Goal: Feedback & Contribution: Leave review/rating

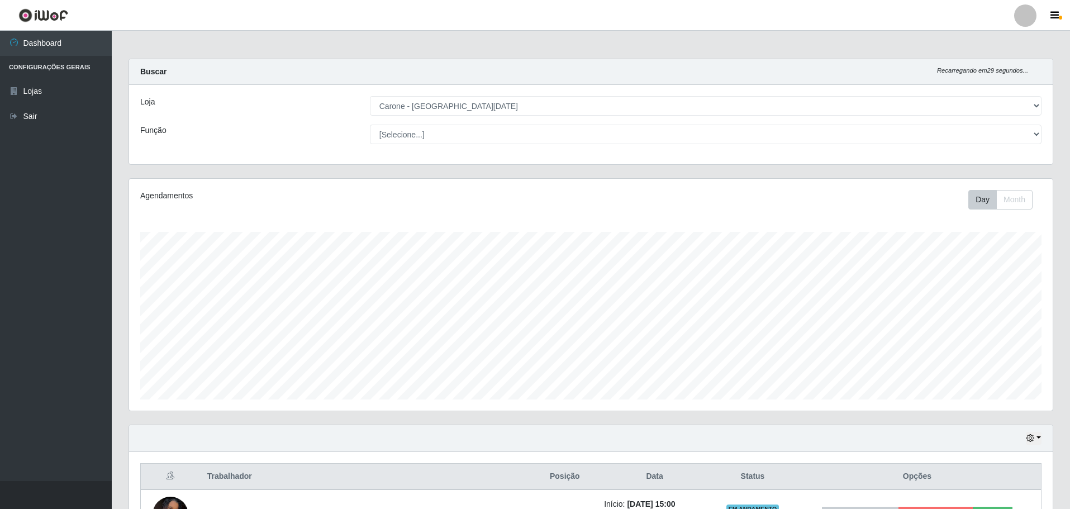
select select "527"
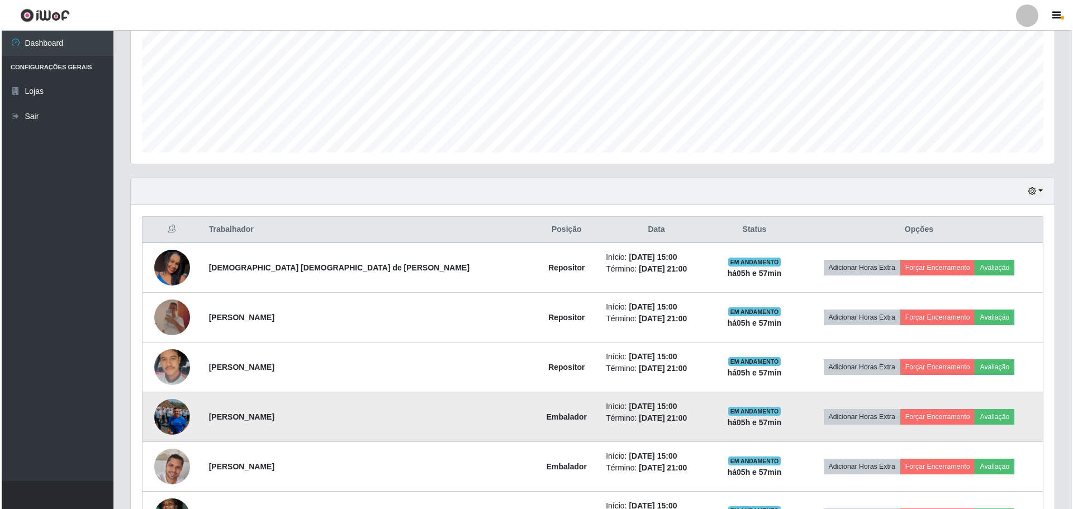
scroll to position [333, 0]
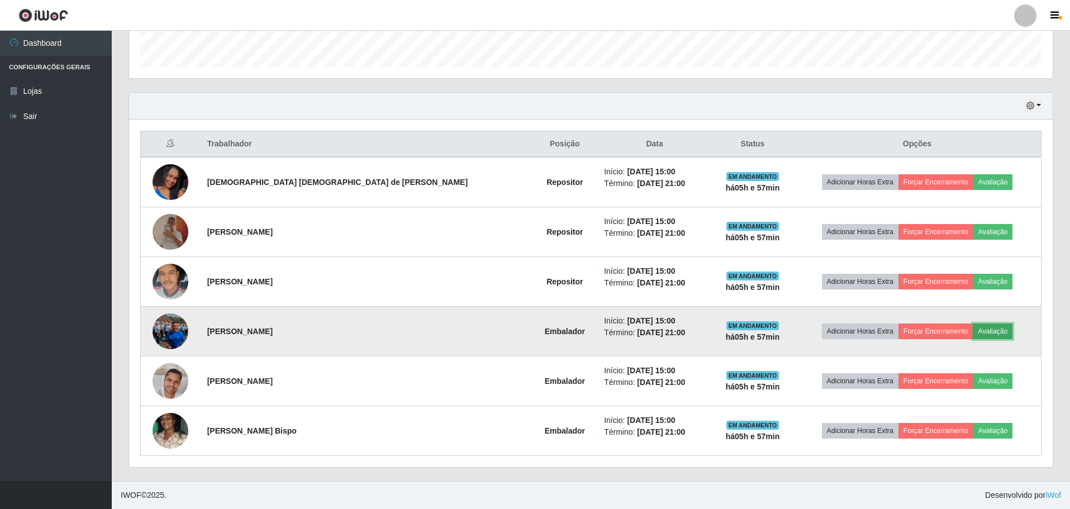
click at [975, 330] on button "Avaliação" at bounding box center [993, 332] width 40 height 16
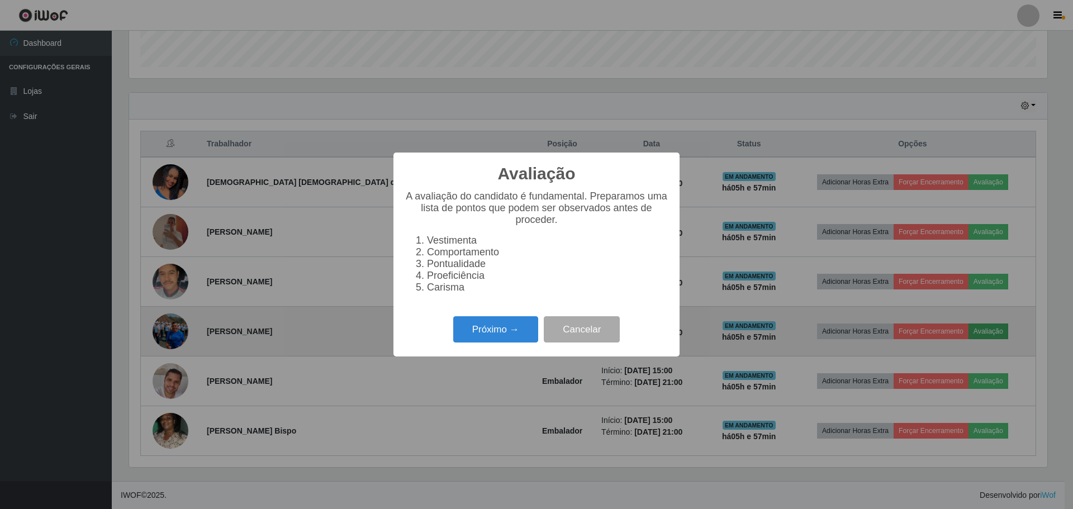
scroll to position [232, 918]
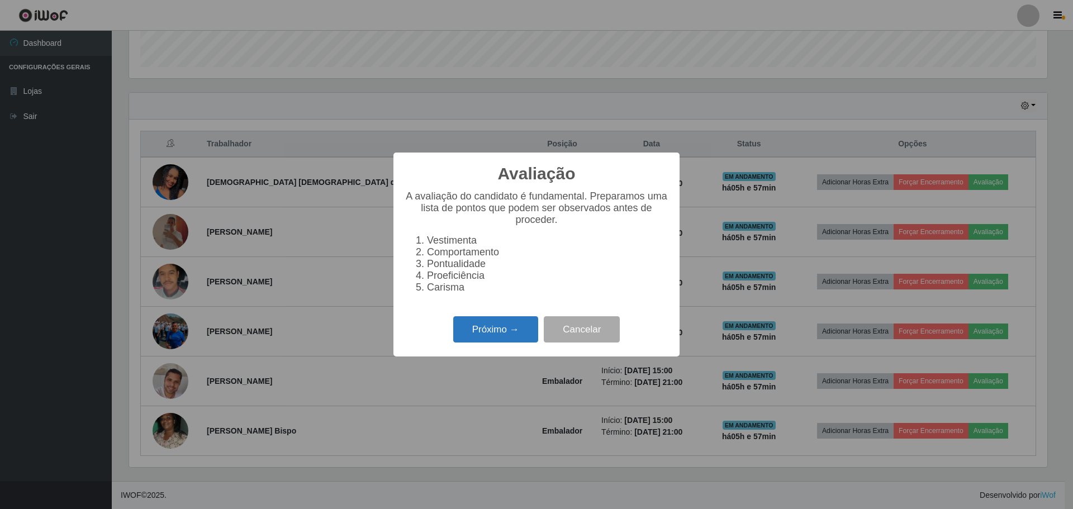
click at [488, 340] on button "Próximo →" at bounding box center [495, 329] width 85 height 26
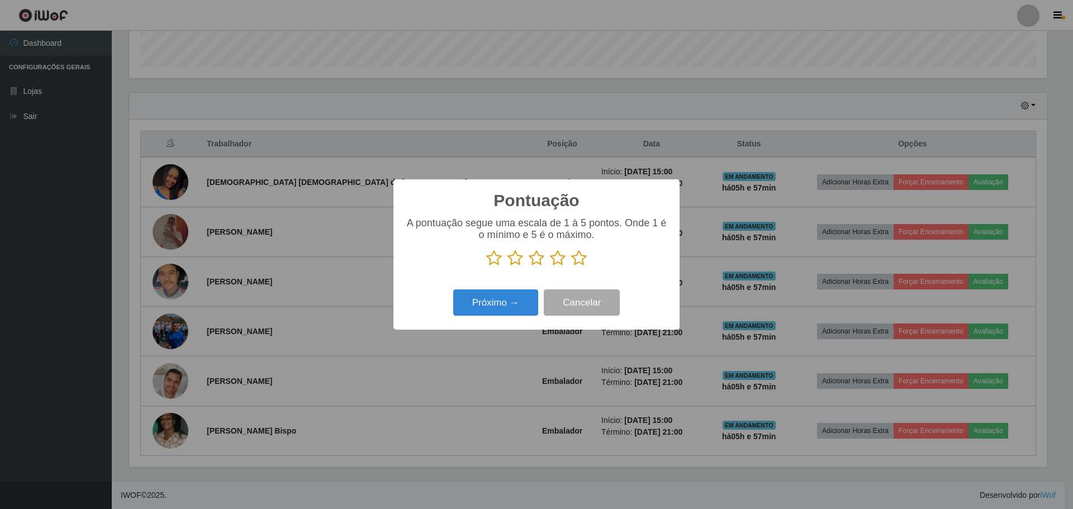
click at [580, 259] on icon at bounding box center [579, 258] width 16 height 17
click at [571, 267] on input "radio" at bounding box center [571, 267] width 0 height 0
click at [507, 305] on button "Próximo →" at bounding box center [495, 303] width 85 height 26
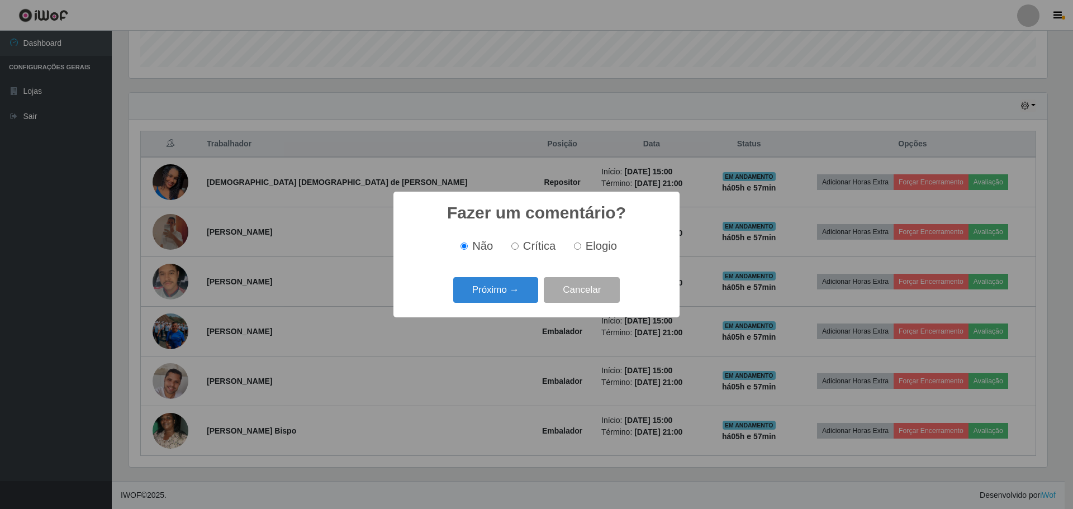
click at [579, 247] on input "Elogio" at bounding box center [577, 246] width 7 height 7
radio input "true"
click at [514, 290] on button "Próximo →" at bounding box center [495, 290] width 85 height 26
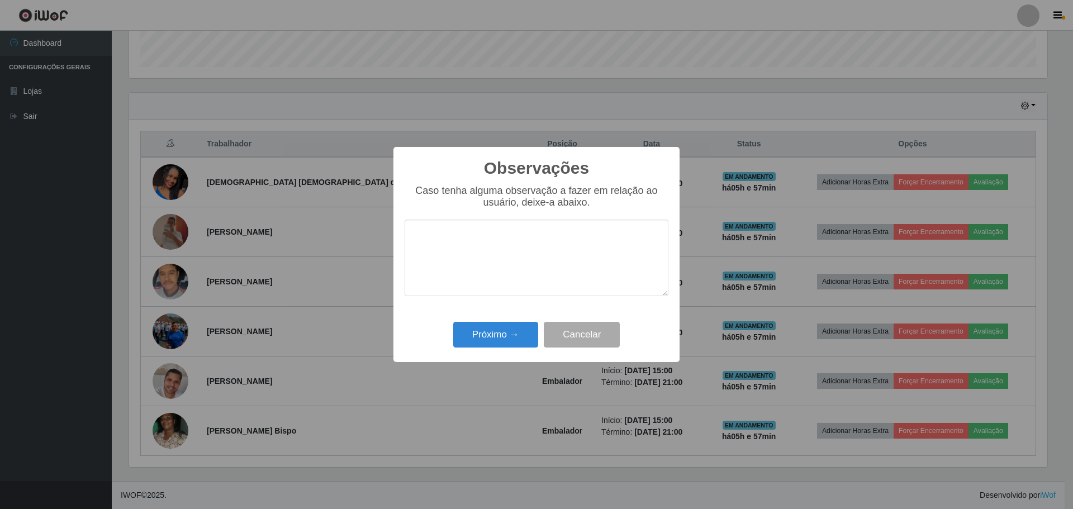
click at [463, 240] on textarea at bounding box center [537, 258] width 264 height 77
type textarea "C"
click at [585, 239] on textarea "Colaborador se apresentou no horario, pont" at bounding box center [537, 258] width 264 height 77
click at [597, 238] on textarea "Colaborador se apresentou no horario, pont" at bounding box center [537, 258] width 264 height 77
click at [639, 244] on textarea "Colaborador se apresentou no horário, pont" at bounding box center [537, 258] width 264 height 77
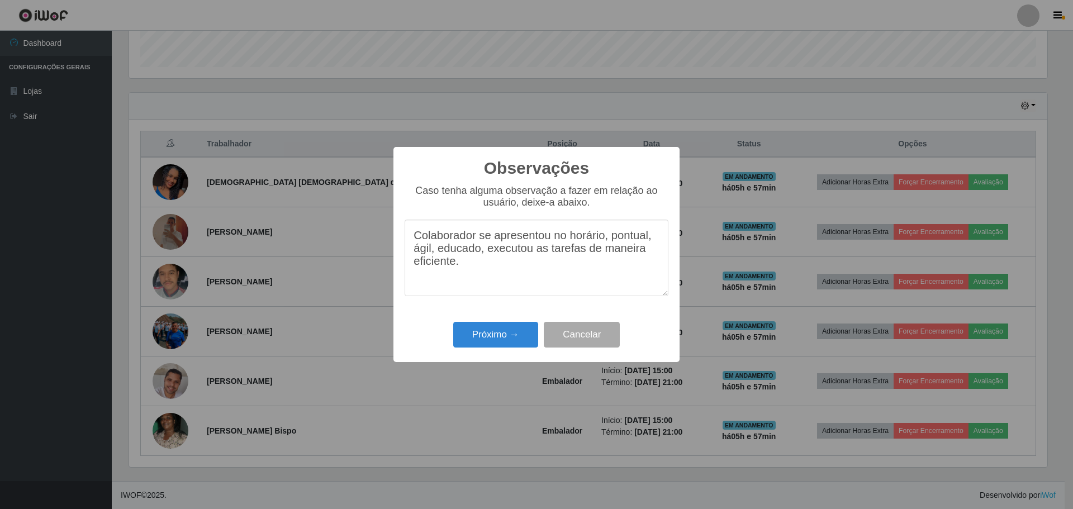
drag, startPoint x: 415, startPoint y: 240, endPoint x: 480, endPoint y: 267, distance: 70.2
click at [480, 267] on textarea "Colaborador se apresentou no horário, pontual, ágil, educado, executou as taref…" at bounding box center [537, 258] width 264 height 77
click at [519, 278] on textarea "Colaborador se apresentou no horário, pontual, ágil, educado, executou as taref…" at bounding box center [537, 258] width 264 height 77
type textarea "Colaborador se apresentou no horário, pontual, ágil, educado, executou as taref…"
click at [509, 343] on button "Próximo →" at bounding box center [495, 335] width 85 height 26
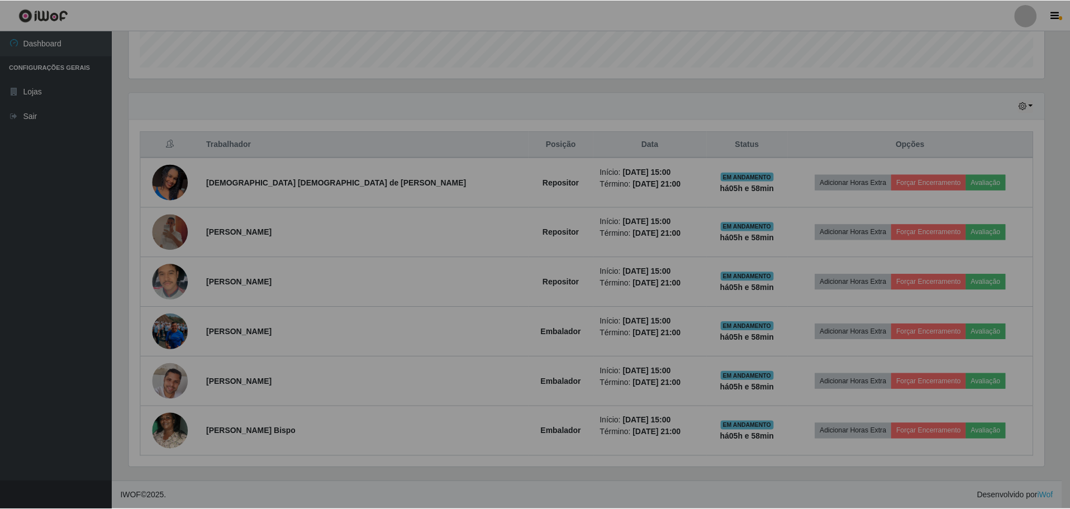
scroll to position [232, 924]
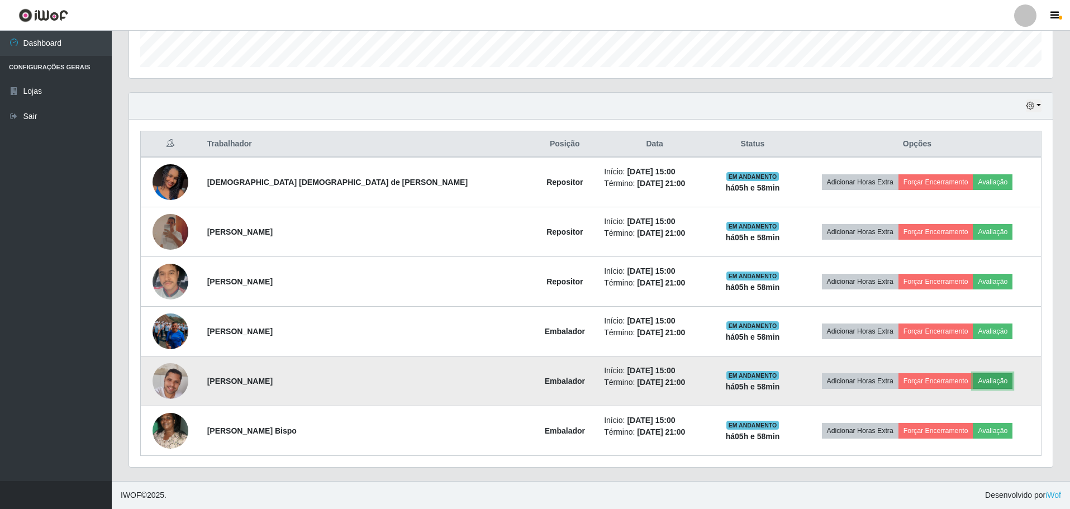
click at [973, 384] on button "Avaliação" at bounding box center [993, 381] width 40 height 16
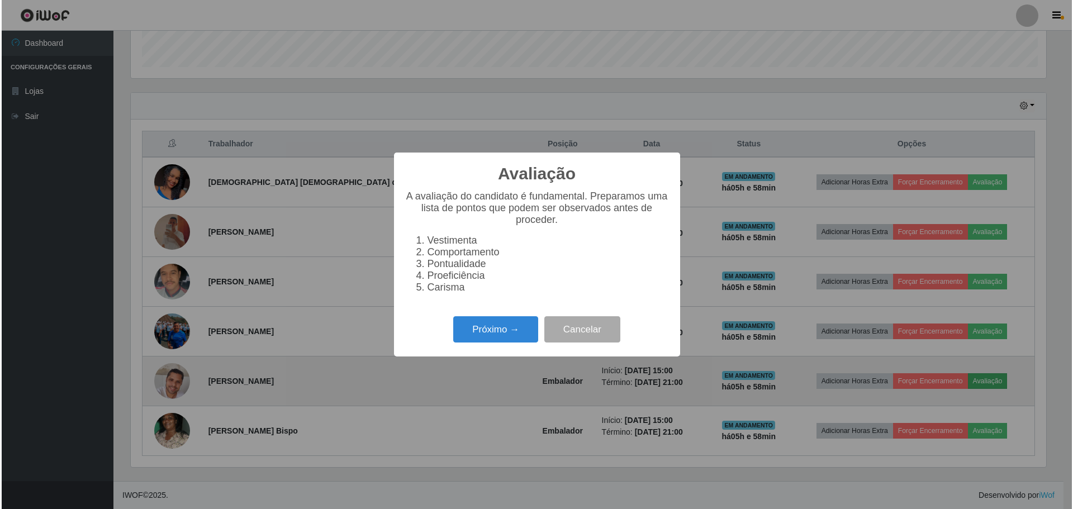
scroll to position [232, 918]
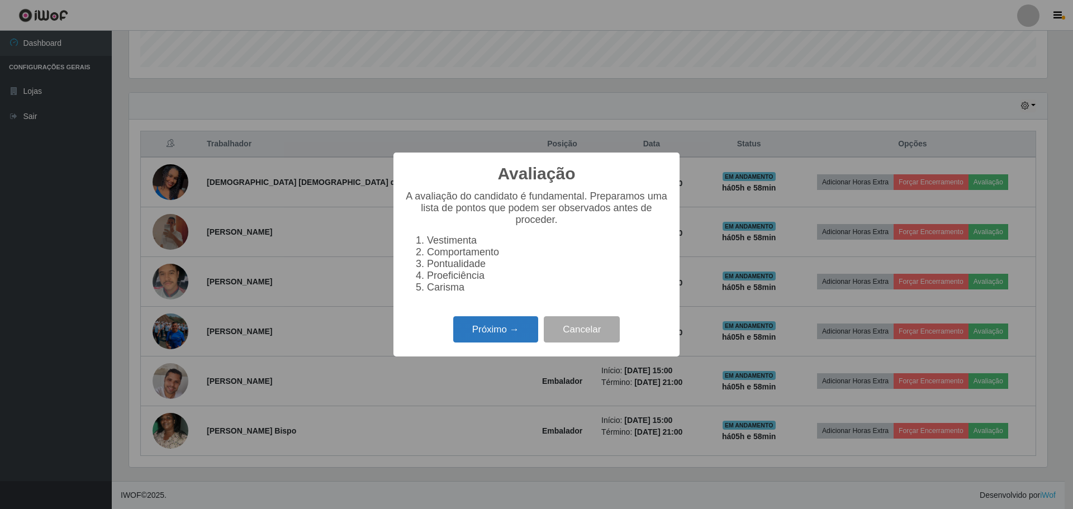
click at [475, 333] on button "Próximo →" at bounding box center [495, 329] width 85 height 26
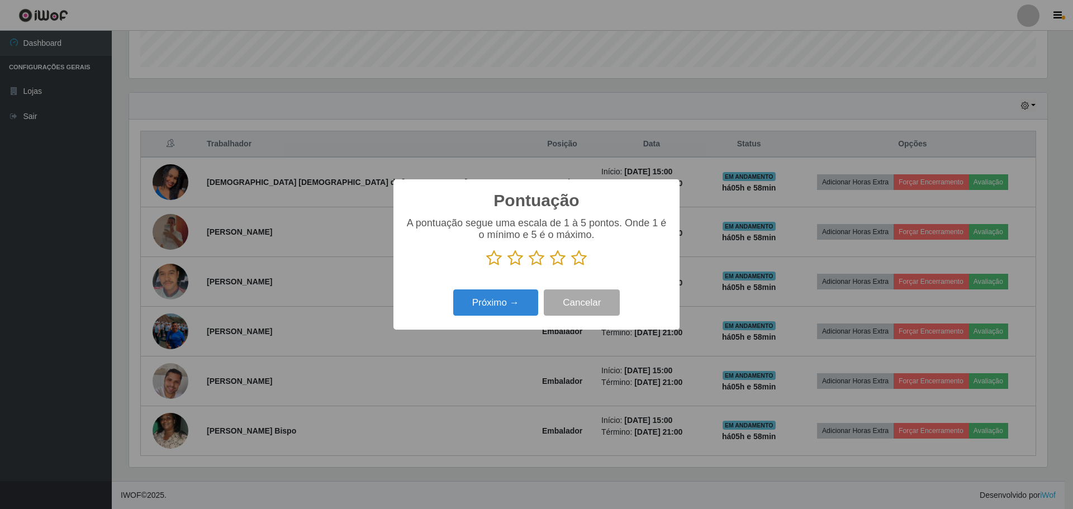
scroll to position [558762, 558076]
click at [575, 259] on icon at bounding box center [579, 258] width 16 height 17
click at [571, 267] on input "radio" at bounding box center [571, 267] width 0 height 0
click at [508, 303] on button "Próximo →" at bounding box center [495, 303] width 85 height 26
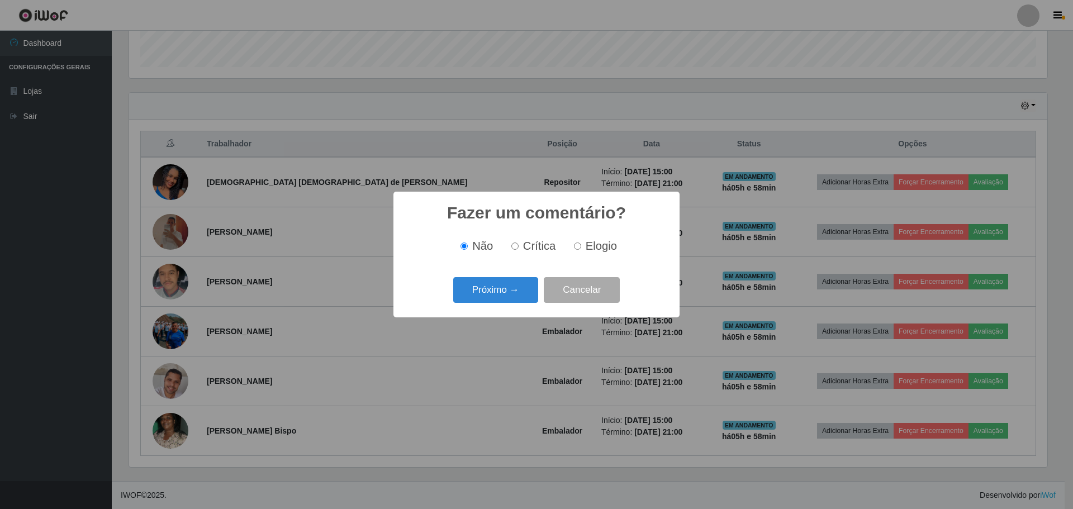
click at [577, 245] on input "Elogio" at bounding box center [577, 246] width 7 height 7
radio input "true"
click at [510, 287] on button "Próximo →" at bounding box center [495, 290] width 85 height 26
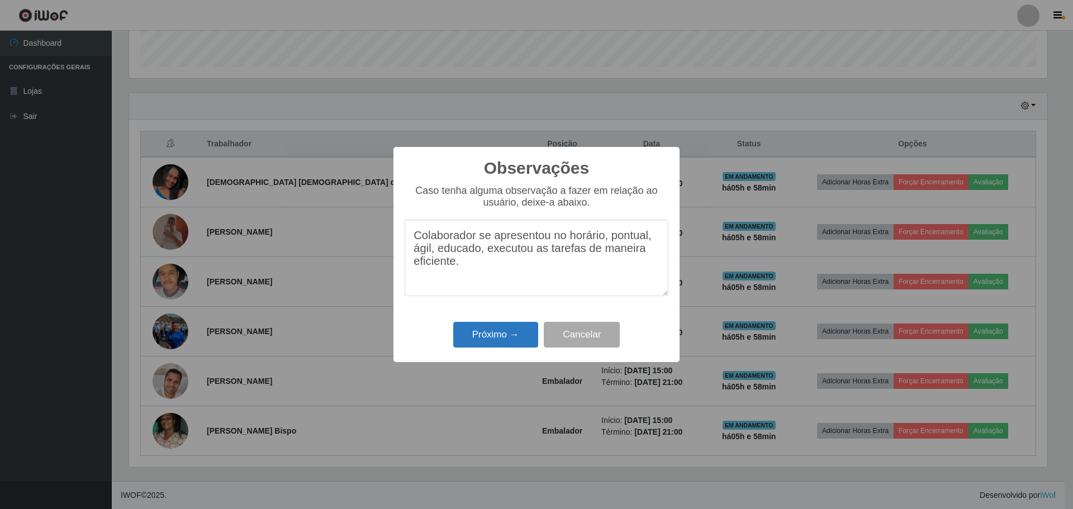
type textarea "Colaborador se apresentou no horário, pontual, ágil, educado, executou as taref…"
click at [523, 340] on button "Próximo →" at bounding box center [495, 335] width 85 height 26
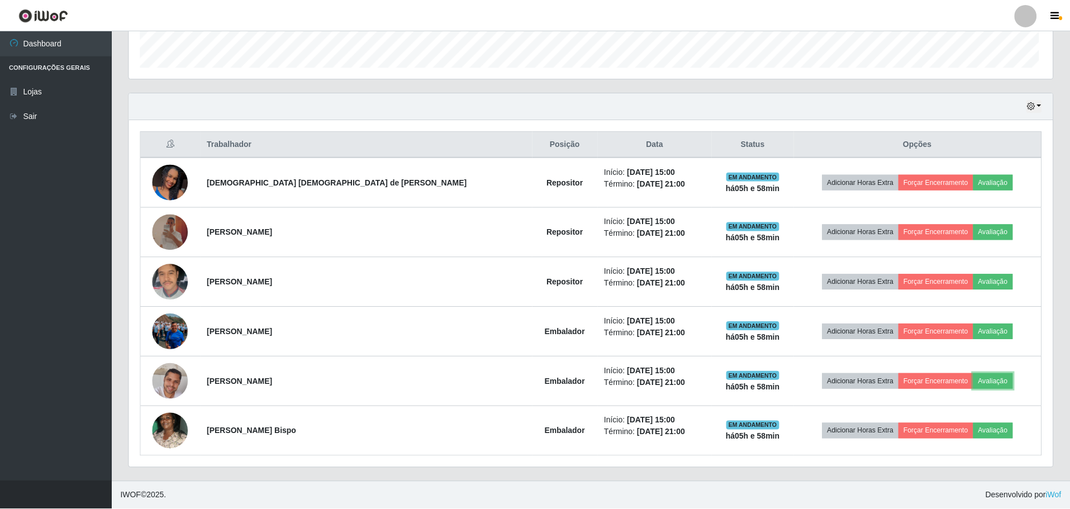
scroll to position [232, 924]
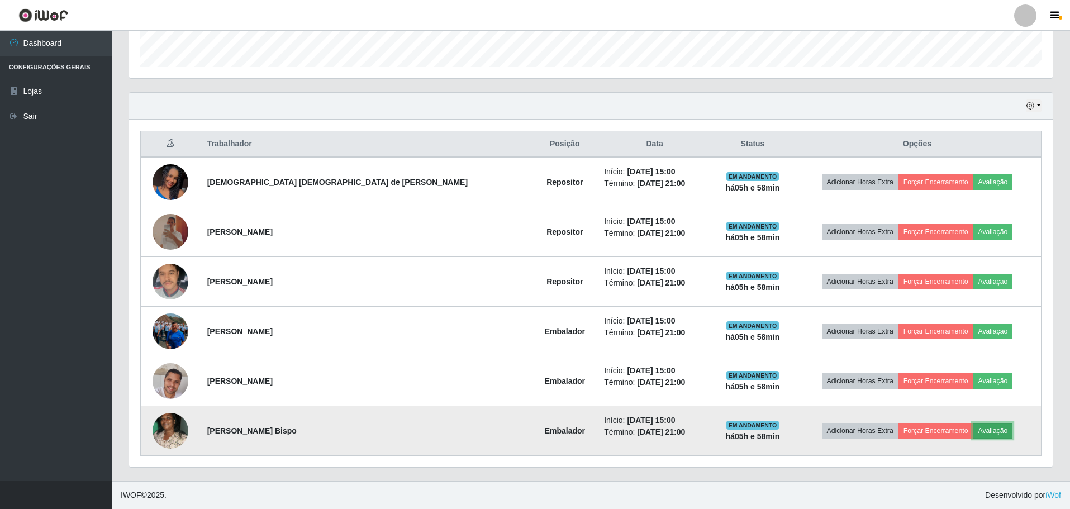
click at [973, 433] on button "Avaliação" at bounding box center [993, 431] width 40 height 16
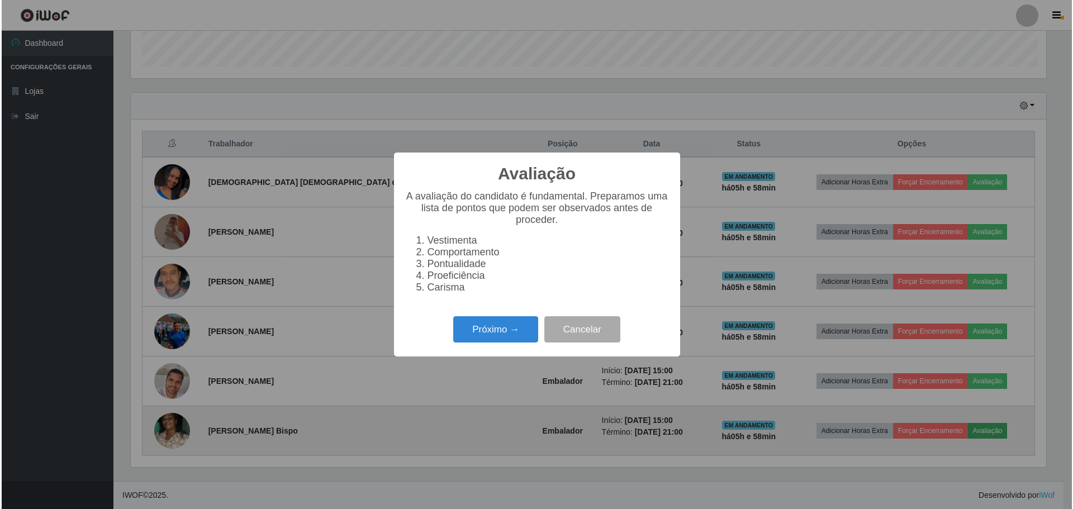
scroll to position [232, 918]
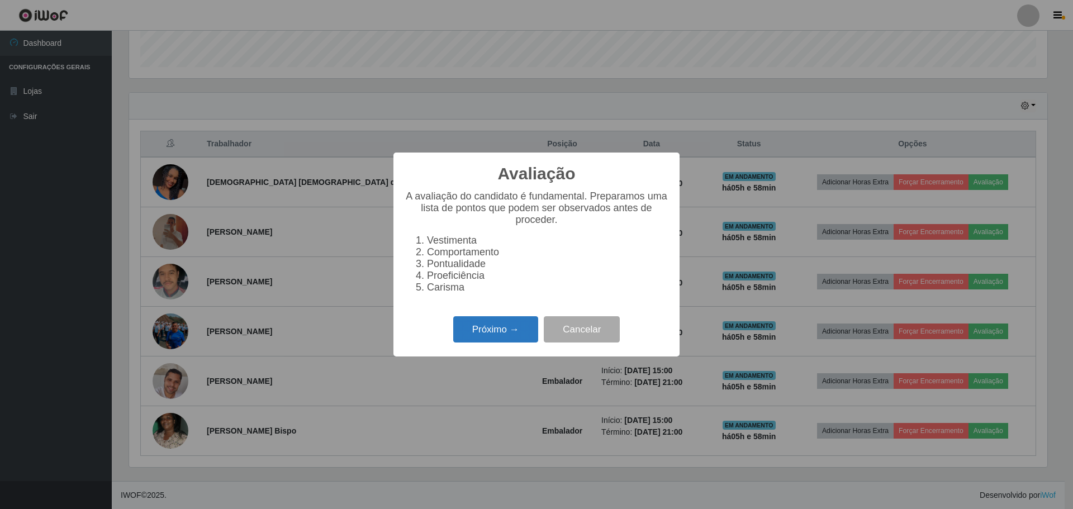
click at [505, 332] on button "Próximo →" at bounding box center [495, 329] width 85 height 26
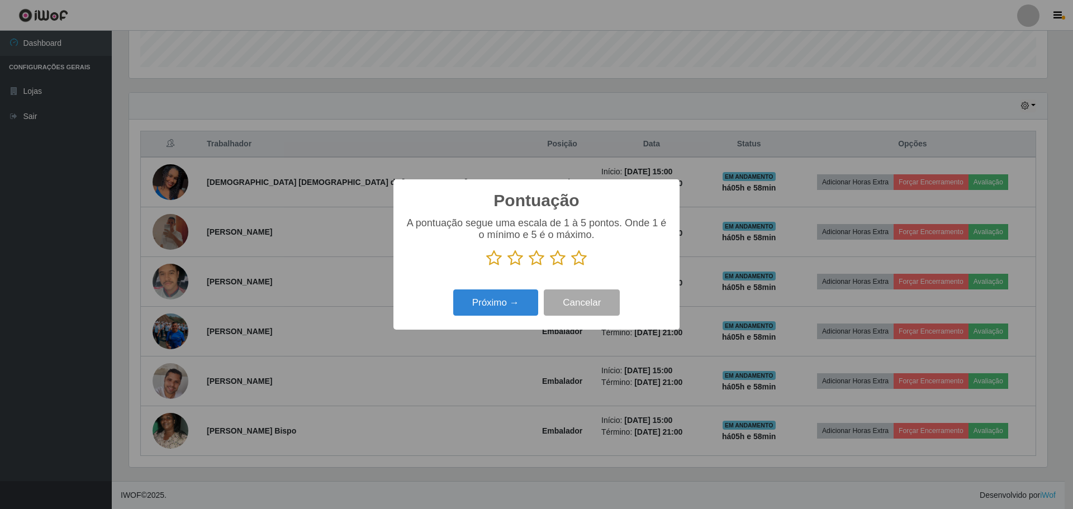
scroll to position [558762, 558076]
click at [578, 263] on icon at bounding box center [579, 258] width 16 height 17
click at [571, 267] on input "radio" at bounding box center [571, 267] width 0 height 0
click at [518, 311] on button "Próximo →" at bounding box center [495, 303] width 85 height 26
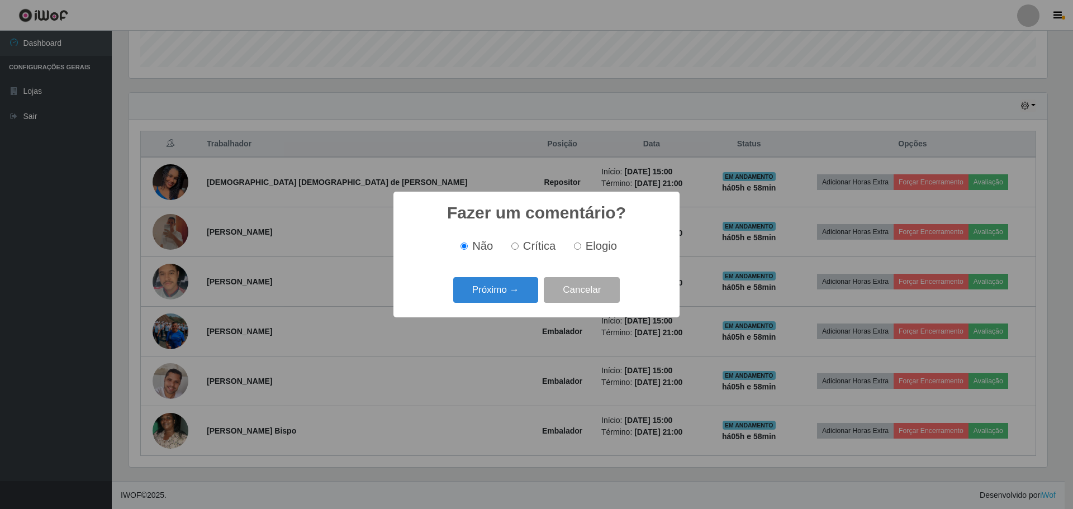
click at [577, 250] on input "Elogio" at bounding box center [577, 246] width 7 height 7
radio input "true"
click at [508, 293] on button "Próximo →" at bounding box center [495, 290] width 85 height 26
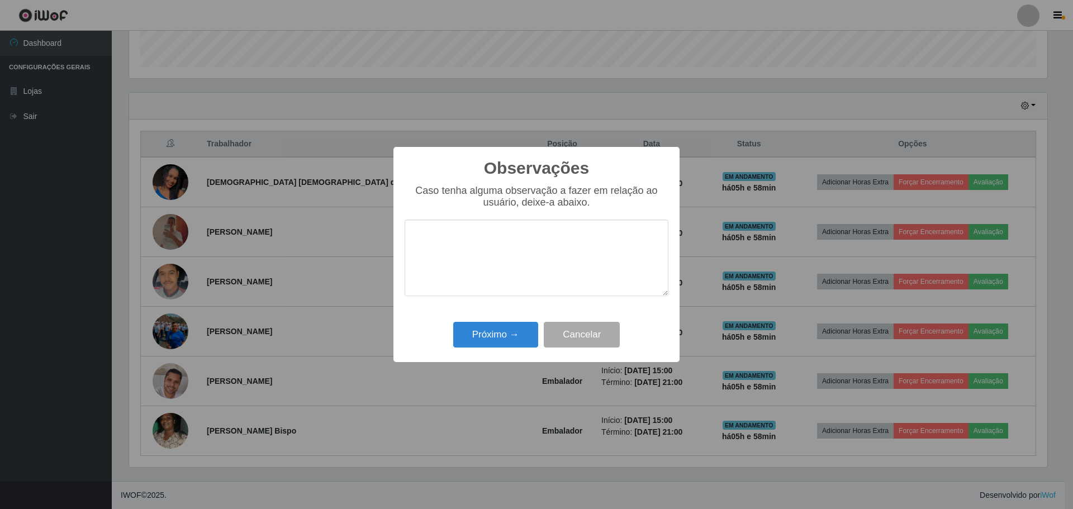
click at [472, 249] on textarea at bounding box center [537, 258] width 264 height 77
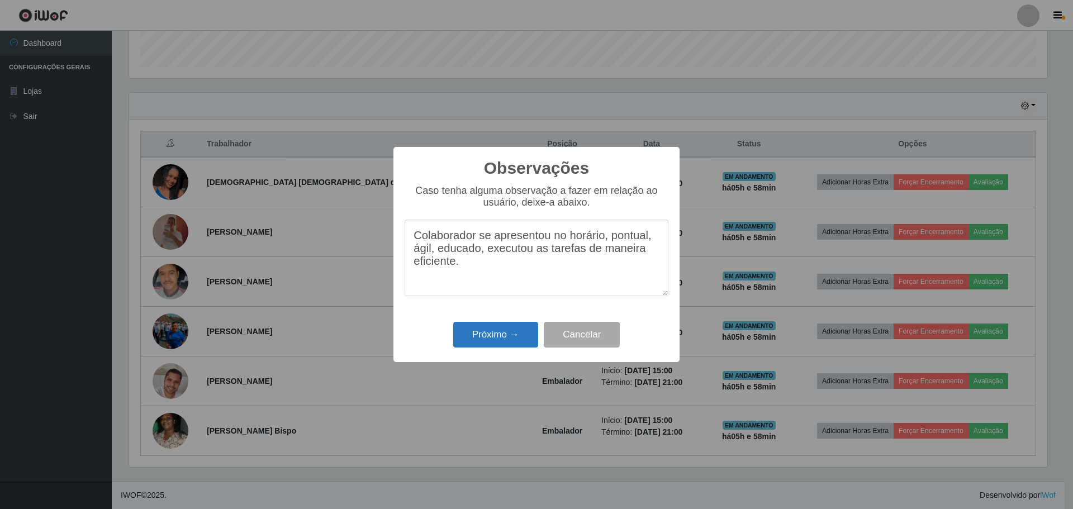
type textarea "Colaborador se apresentou no horário, pontual, ágil, educado, executou as taref…"
click at [499, 337] on button "Próximo →" at bounding box center [495, 335] width 85 height 26
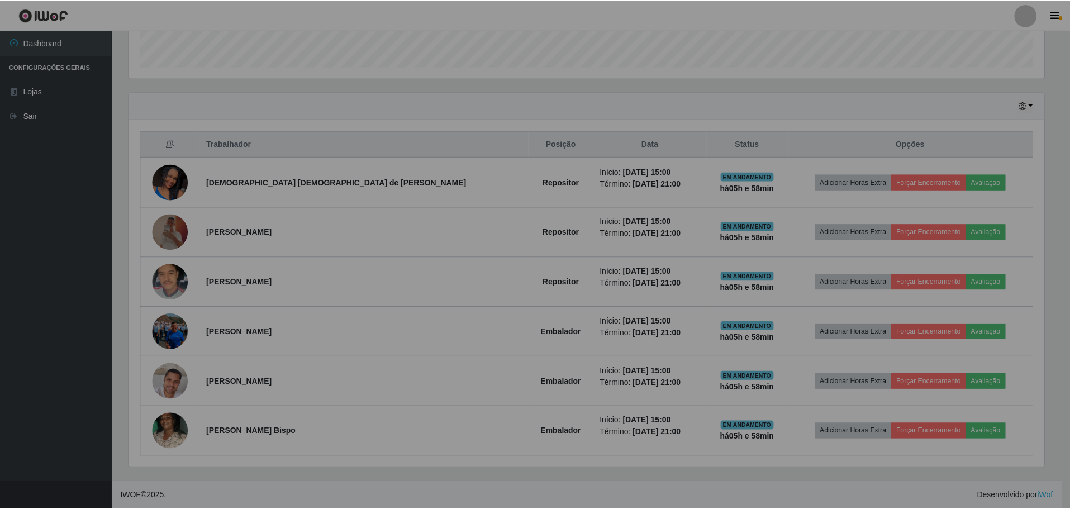
scroll to position [232, 924]
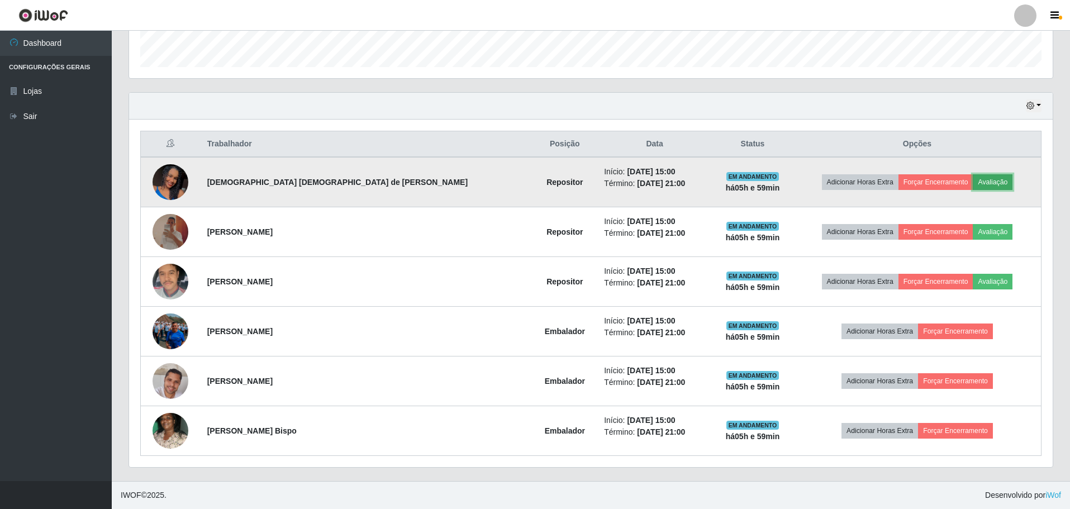
click at [973, 181] on button "Avaliação" at bounding box center [993, 182] width 40 height 16
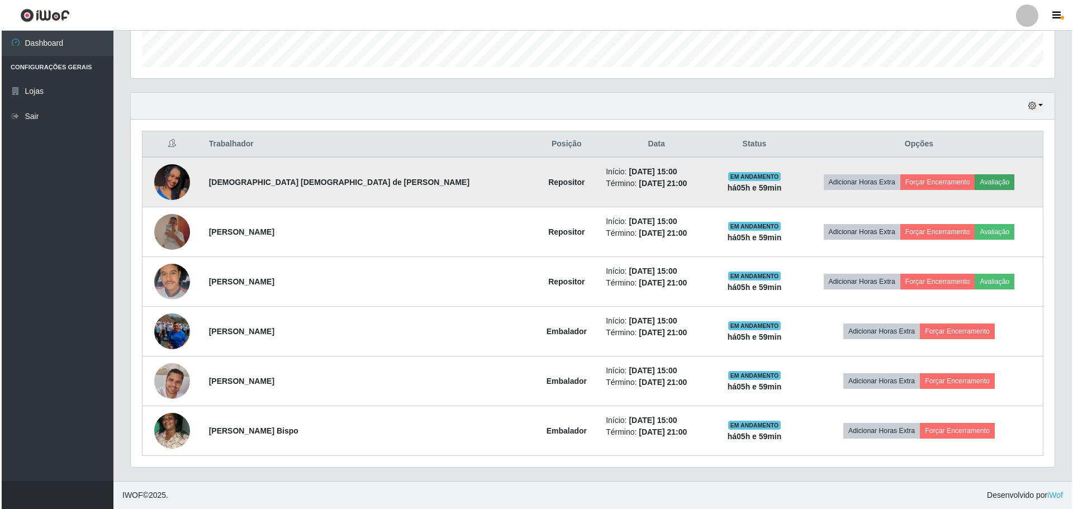
scroll to position [232, 918]
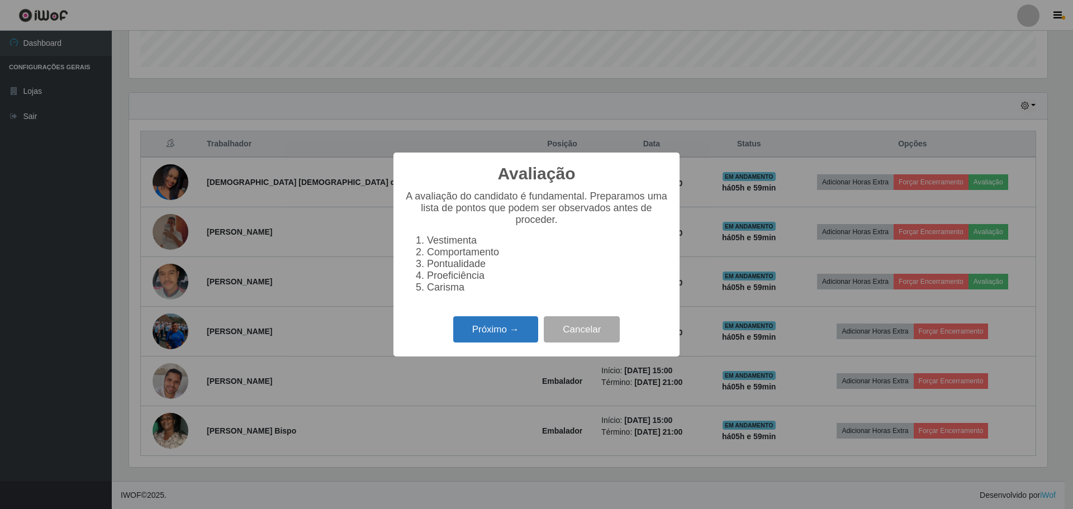
click at [510, 342] on button "Próximo →" at bounding box center [495, 329] width 85 height 26
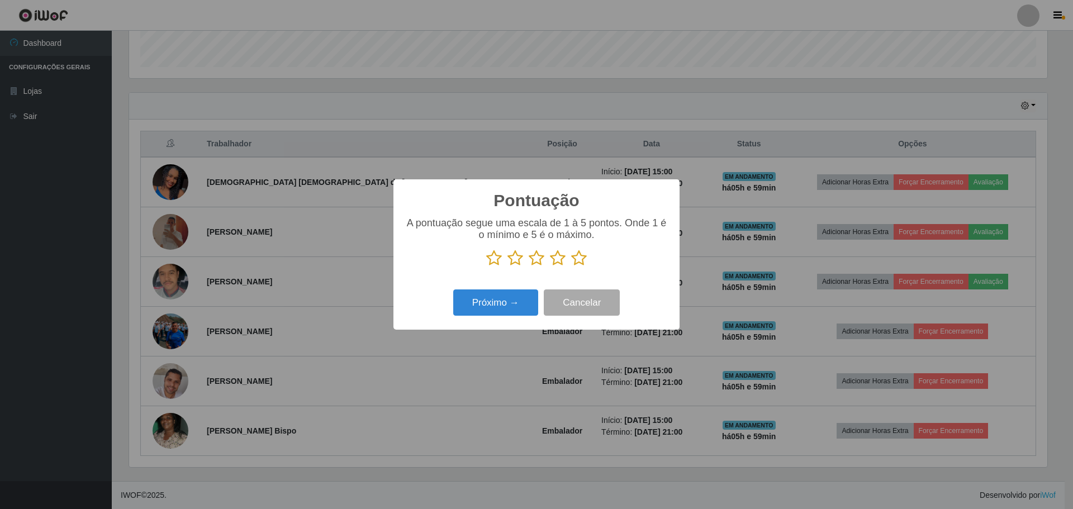
click at [577, 260] on icon at bounding box center [579, 258] width 16 height 17
click at [571, 267] on input "radio" at bounding box center [571, 267] width 0 height 0
click at [504, 302] on button "Próximo →" at bounding box center [495, 303] width 85 height 26
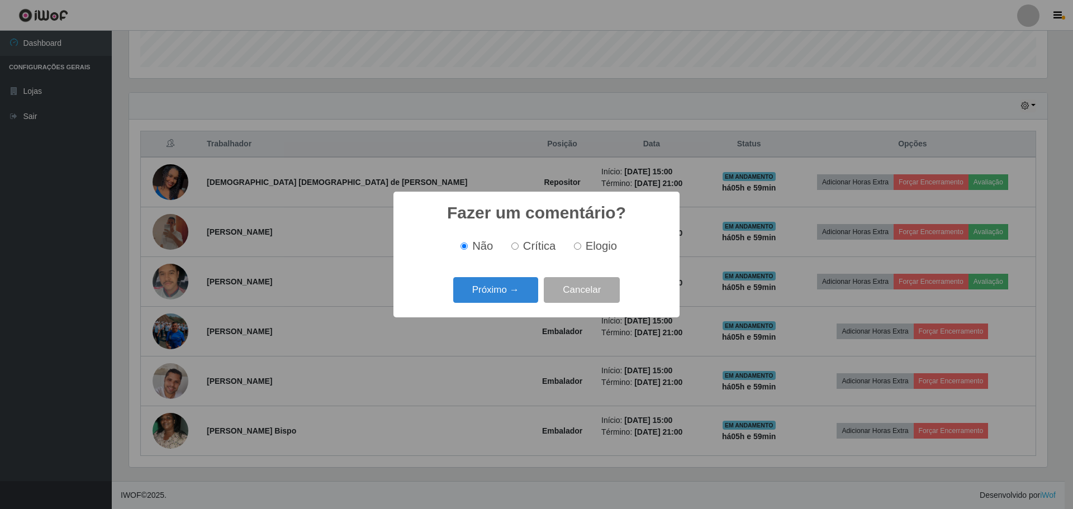
click at [577, 245] on input "Elogio" at bounding box center [577, 246] width 7 height 7
radio input "true"
click at [508, 287] on button "Próximo →" at bounding box center [495, 290] width 85 height 26
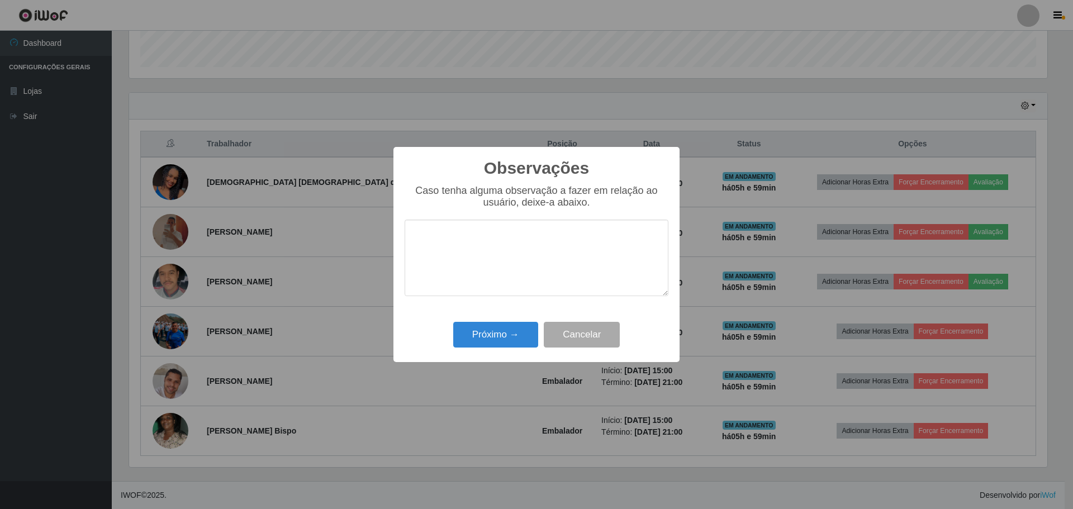
click at [456, 238] on textarea at bounding box center [537, 258] width 264 height 77
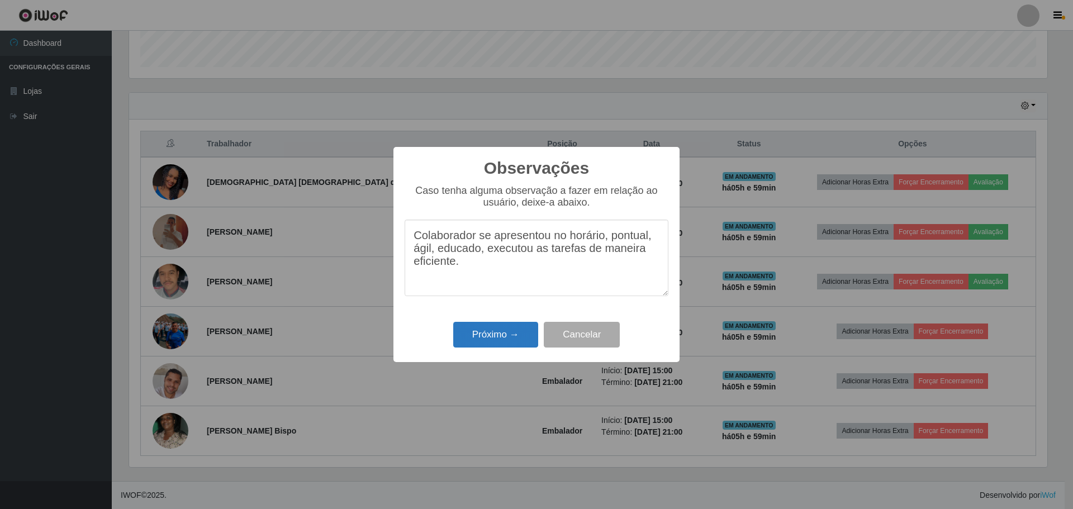
type textarea "Colaborador se apresentou no horário, pontual, ágil, educado, executou as taref…"
click at [484, 335] on button "Próximo →" at bounding box center [495, 335] width 85 height 26
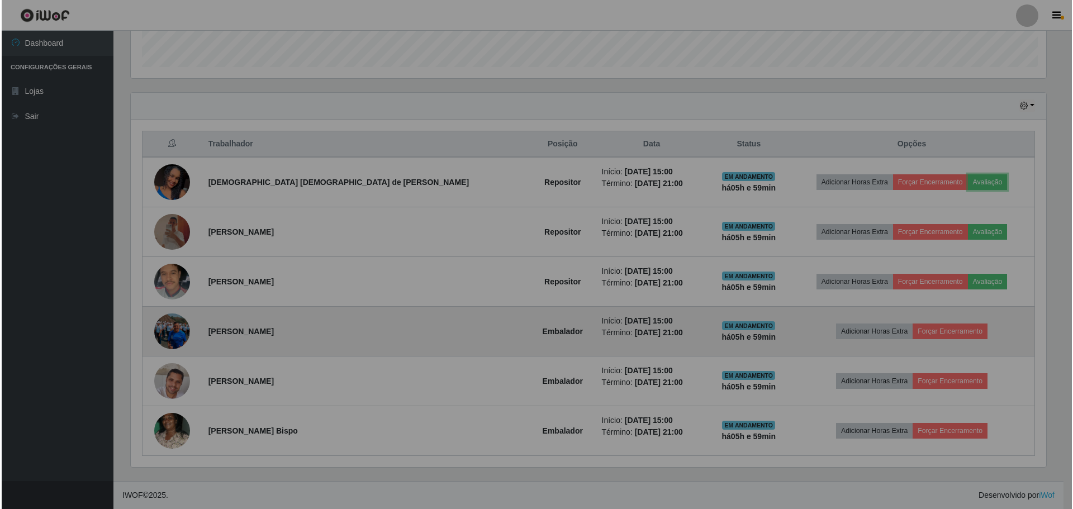
scroll to position [232, 924]
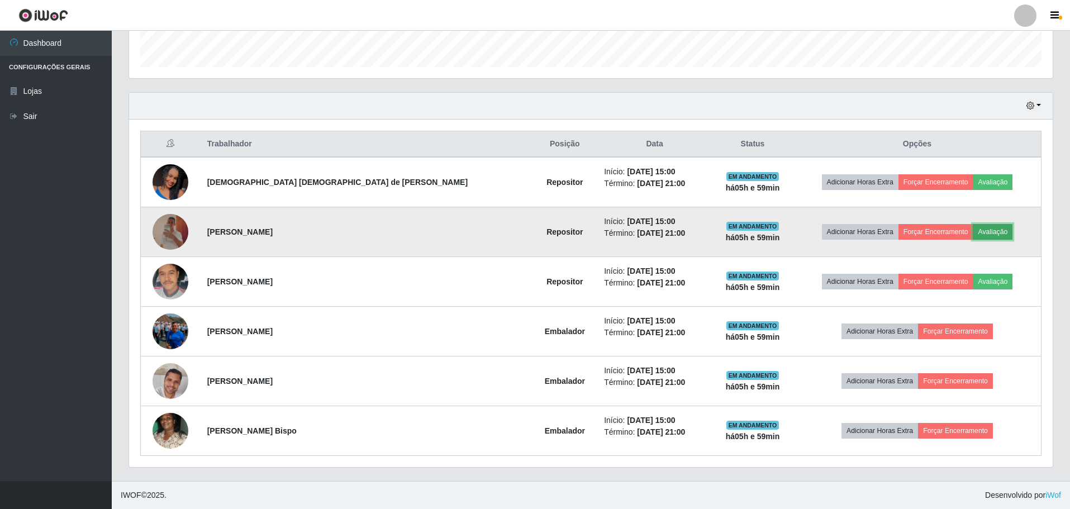
click at [973, 237] on button "Avaliação" at bounding box center [993, 232] width 40 height 16
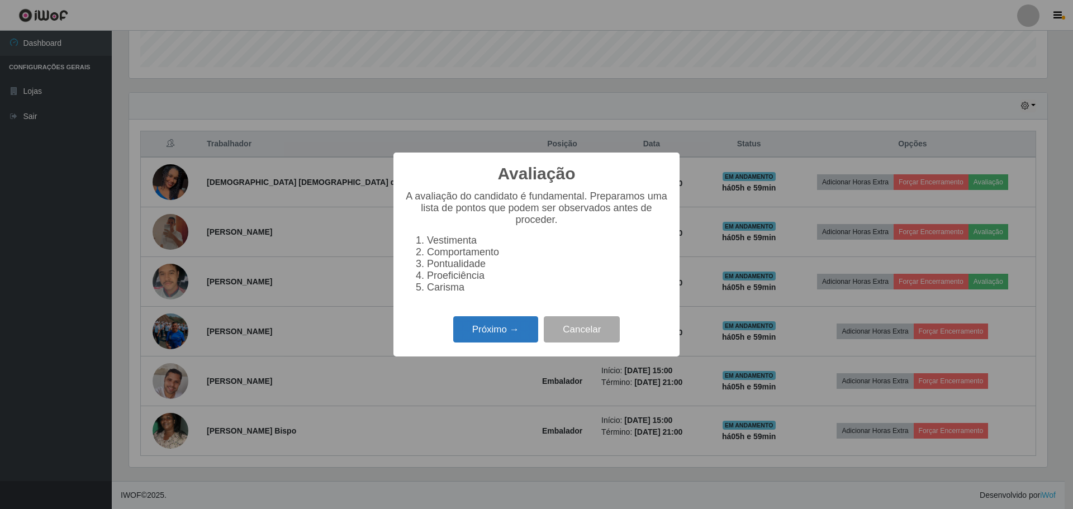
click at [507, 335] on button "Próximo →" at bounding box center [495, 329] width 85 height 26
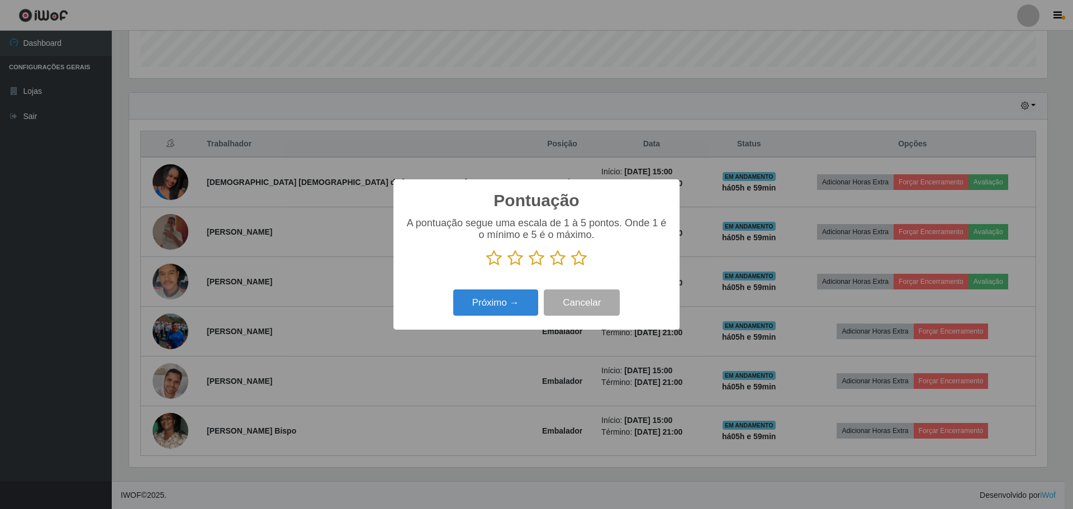
click at [579, 263] on icon at bounding box center [579, 258] width 16 height 17
click at [571, 267] on input "radio" at bounding box center [571, 267] width 0 height 0
click at [510, 301] on button "Próximo →" at bounding box center [495, 303] width 85 height 26
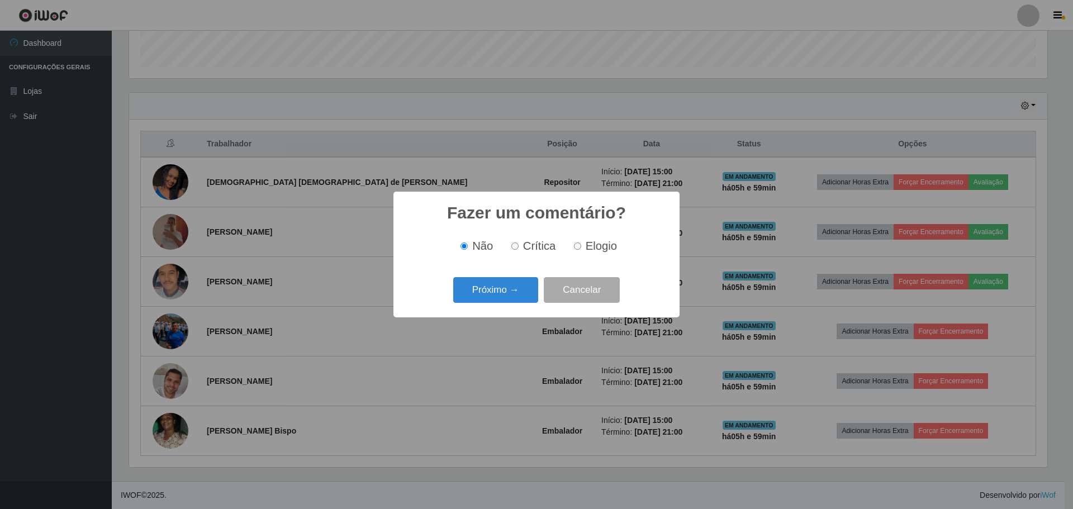
click at [577, 246] on input "Elogio" at bounding box center [577, 246] width 7 height 7
radio input "true"
click at [503, 291] on button "Próximo →" at bounding box center [495, 290] width 85 height 26
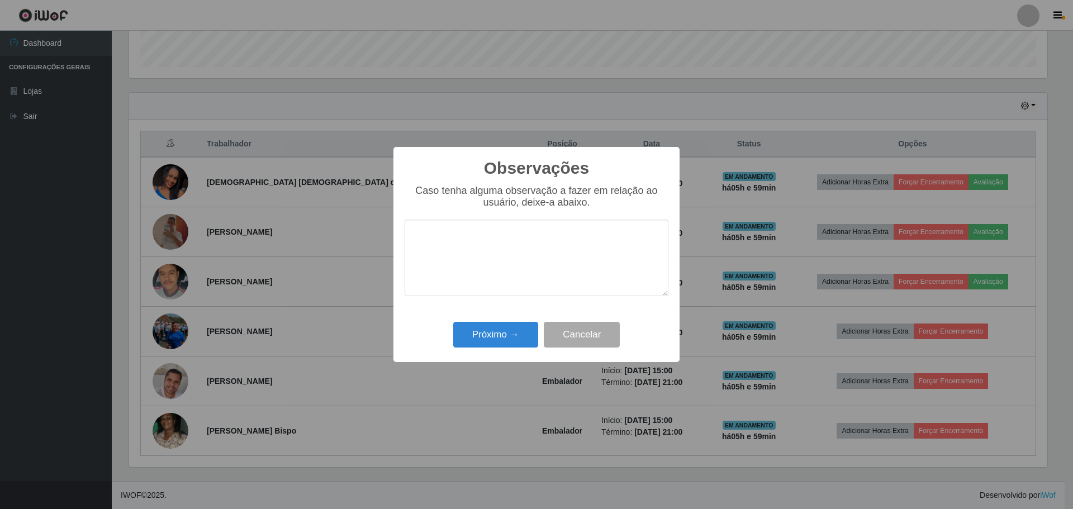
click at [462, 245] on textarea at bounding box center [537, 258] width 264 height 77
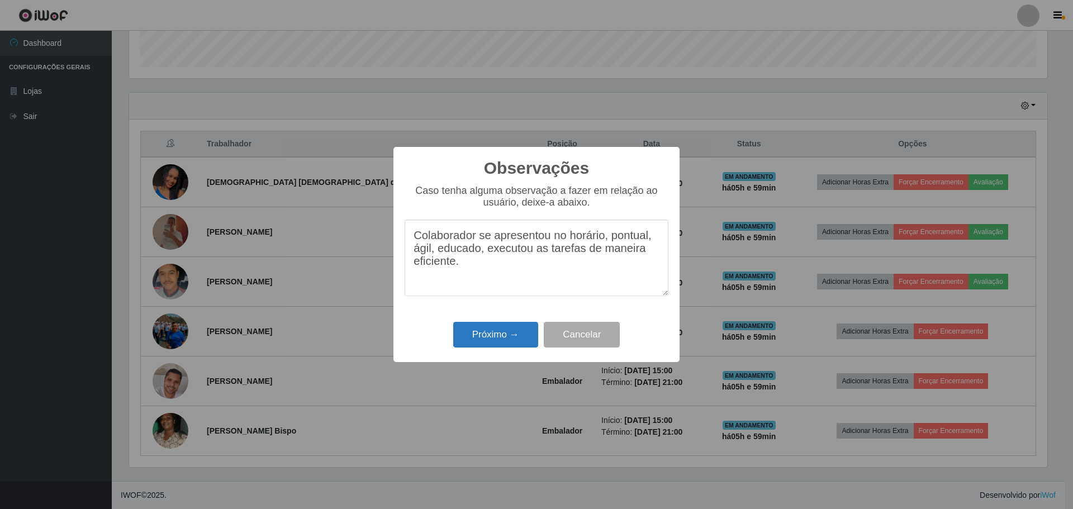
type textarea "Colaborador se apresentou no horário, pontual, ágil, educado, executou as taref…"
click at [509, 339] on button "Próximo →" at bounding box center [495, 335] width 85 height 26
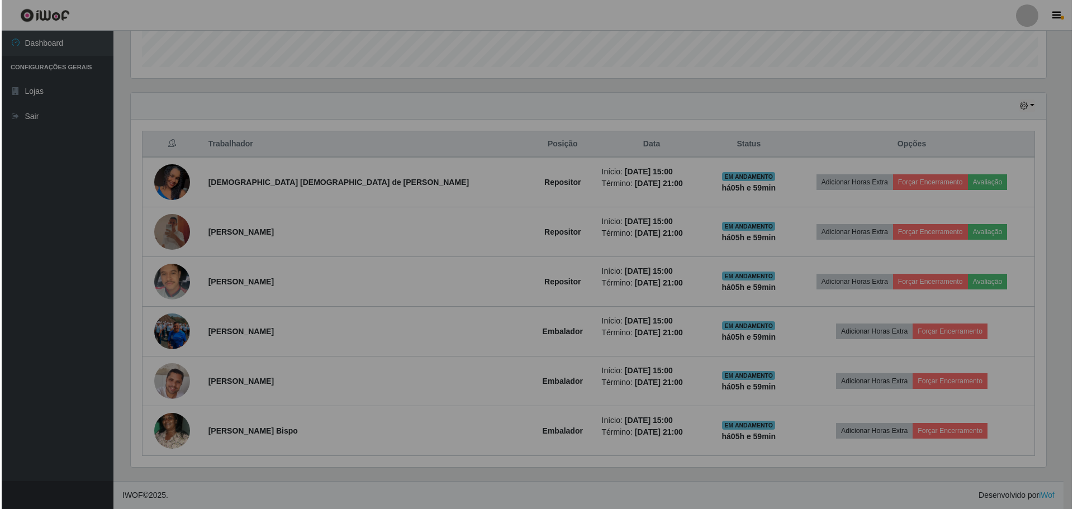
scroll to position [232, 924]
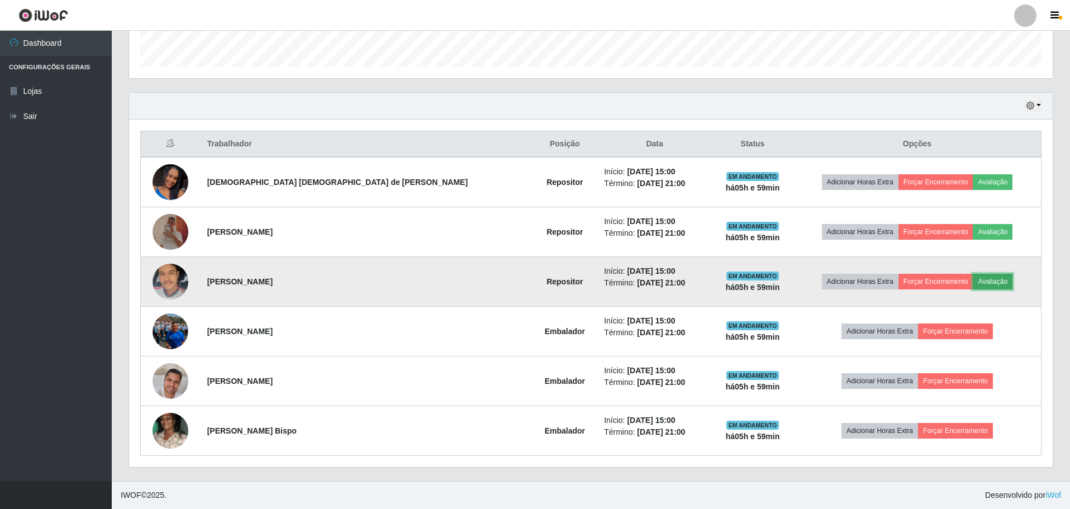
click at [975, 285] on button "Avaliação" at bounding box center [993, 282] width 40 height 16
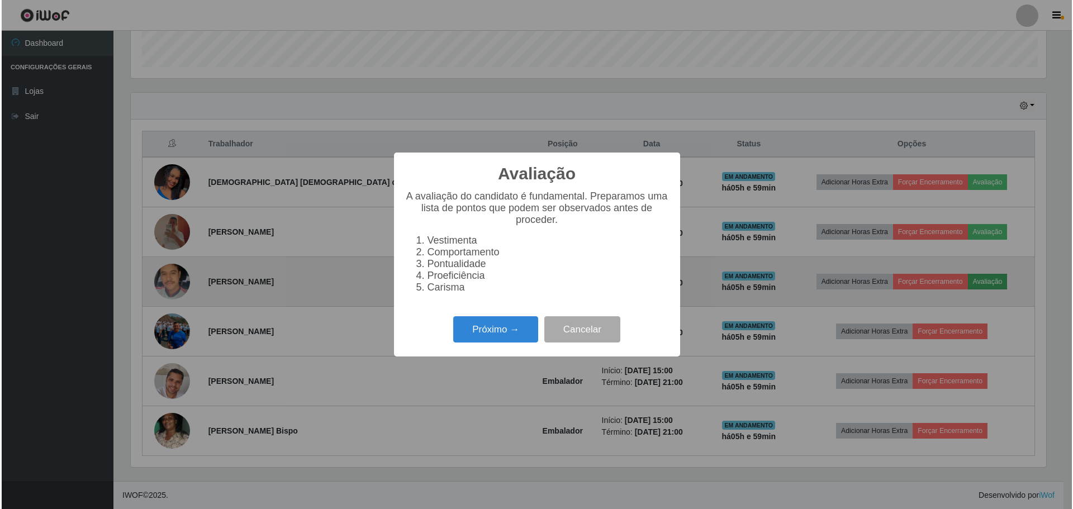
scroll to position [232, 918]
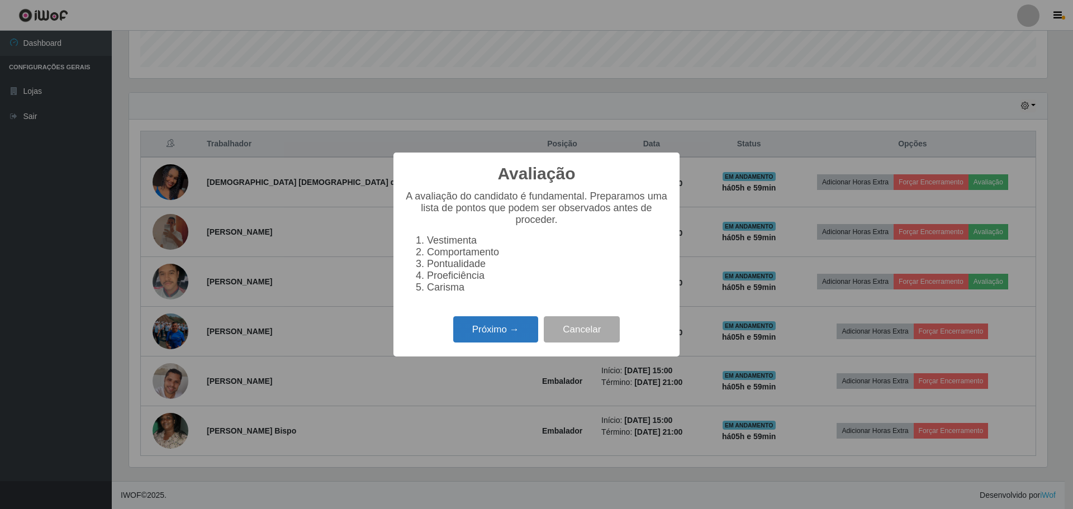
click at [500, 338] on button "Próximo →" at bounding box center [495, 329] width 85 height 26
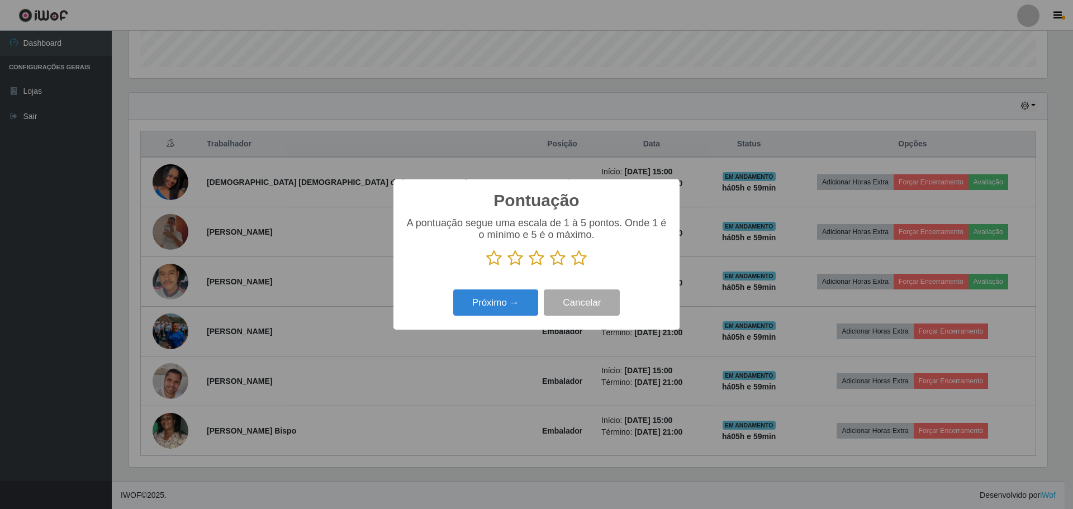
click at [581, 253] on icon at bounding box center [579, 258] width 16 height 17
click at [571, 267] on input "radio" at bounding box center [571, 267] width 0 height 0
click at [473, 309] on button "Próximo →" at bounding box center [495, 303] width 85 height 26
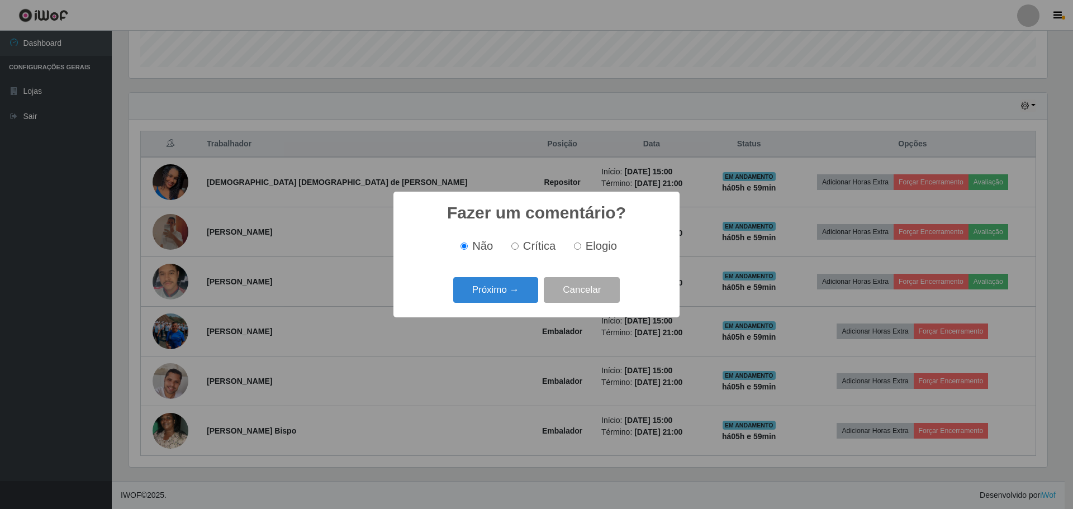
click at [579, 247] on input "Elogio" at bounding box center [577, 246] width 7 height 7
radio input "true"
click at [503, 288] on button "Próximo →" at bounding box center [495, 290] width 85 height 26
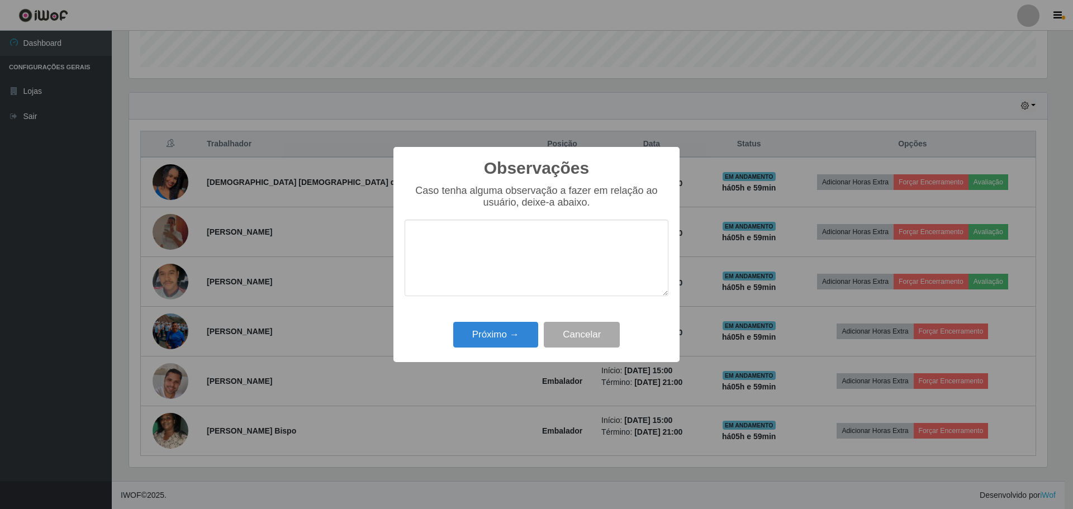
click at [461, 244] on textarea at bounding box center [537, 258] width 264 height 77
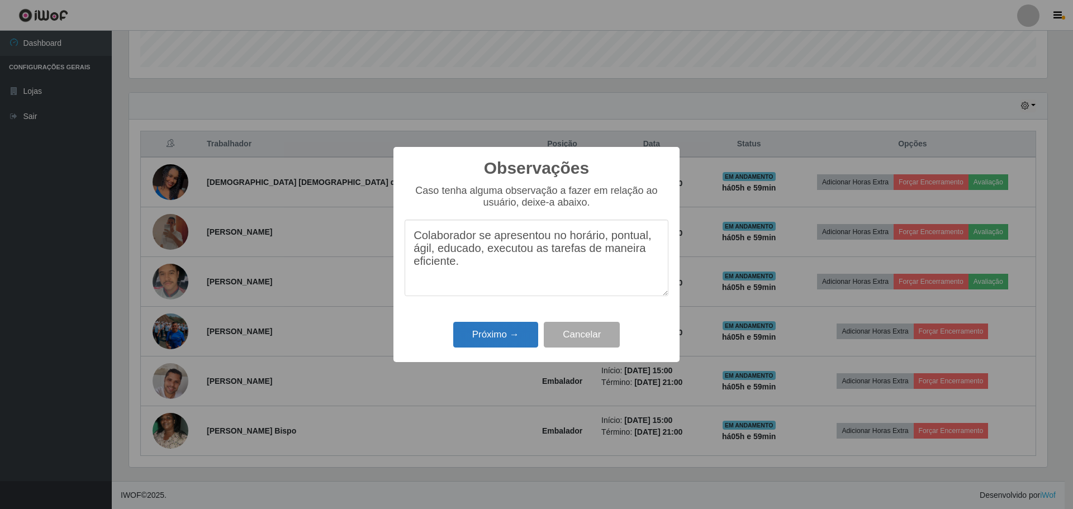
type textarea "Colaborador se apresentou no horário, pontual, ágil, educado, executou as taref…"
click at [470, 331] on button "Próximo →" at bounding box center [495, 335] width 85 height 26
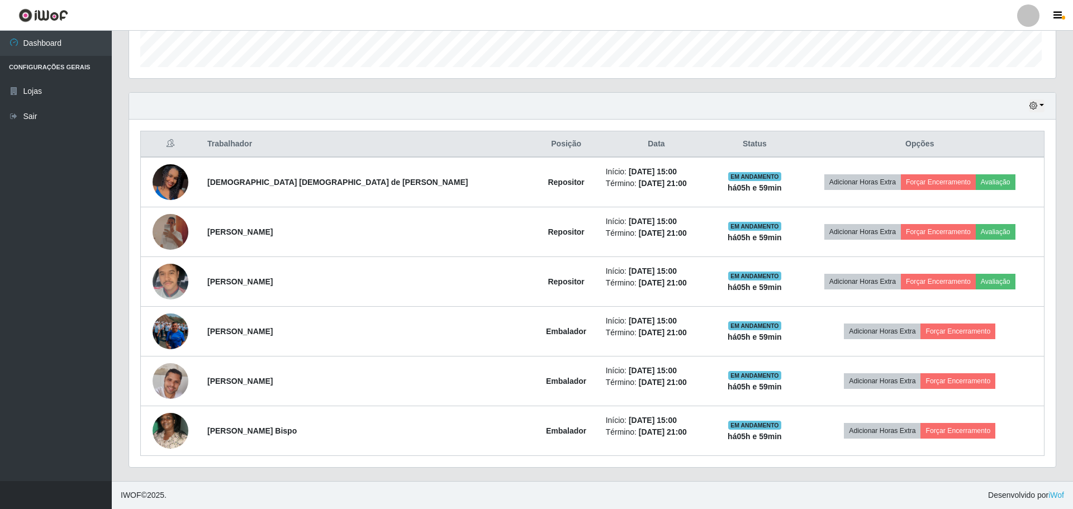
scroll to position [232, 924]
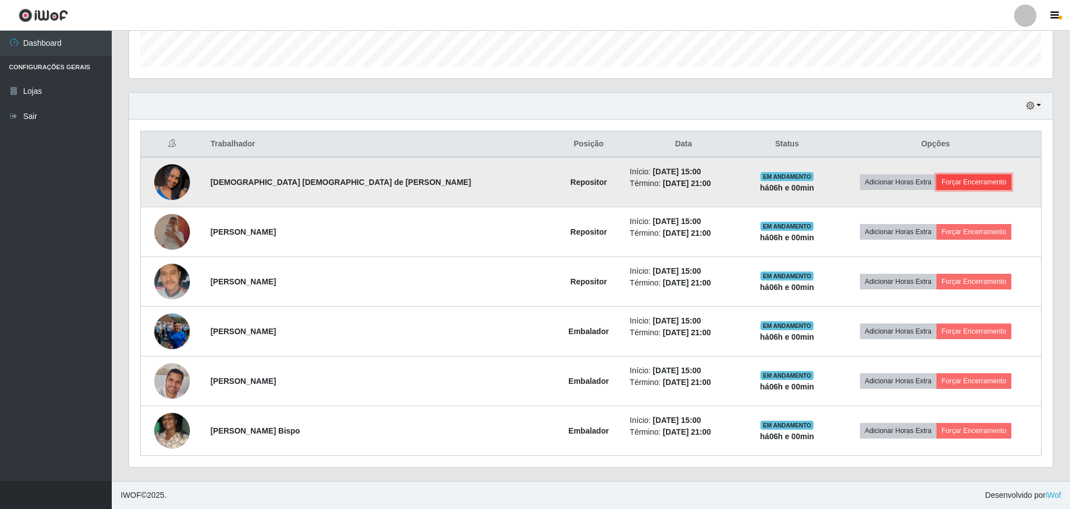
click at [953, 180] on button "Forçar Encerramento" at bounding box center [974, 182] width 75 height 16
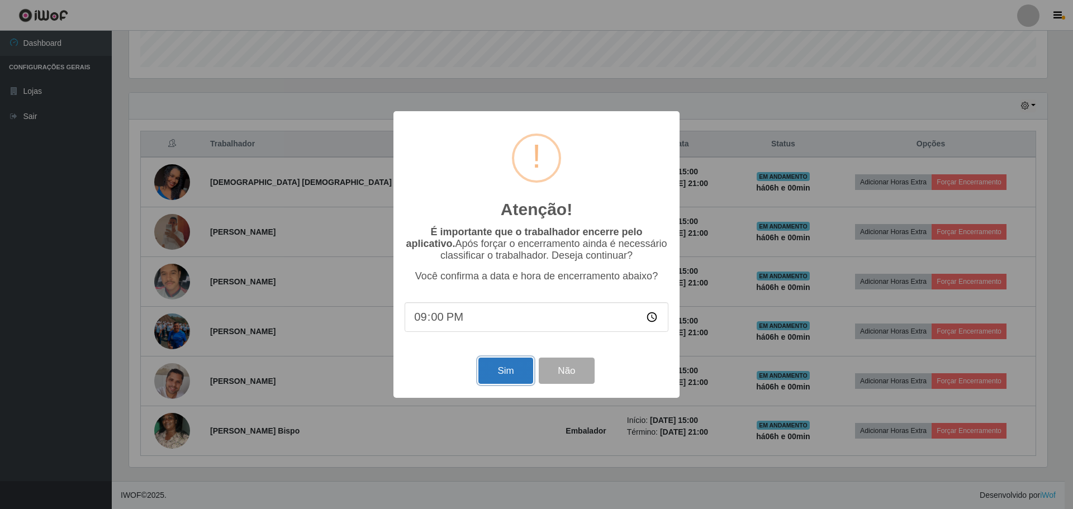
click at [500, 378] on button "Sim" at bounding box center [505, 371] width 54 height 26
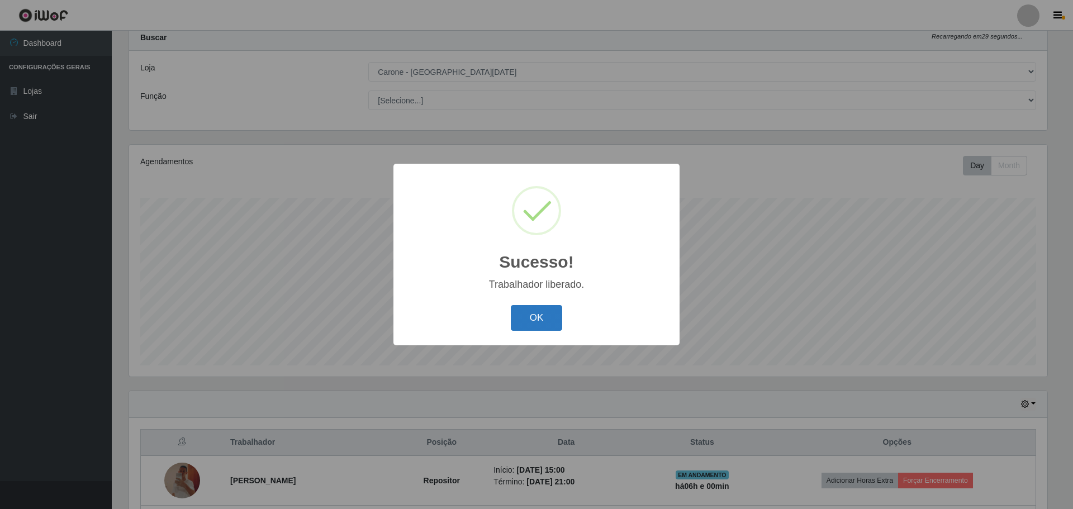
click at [534, 314] on button "OK" at bounding box center [537, 318] width 52 height 26
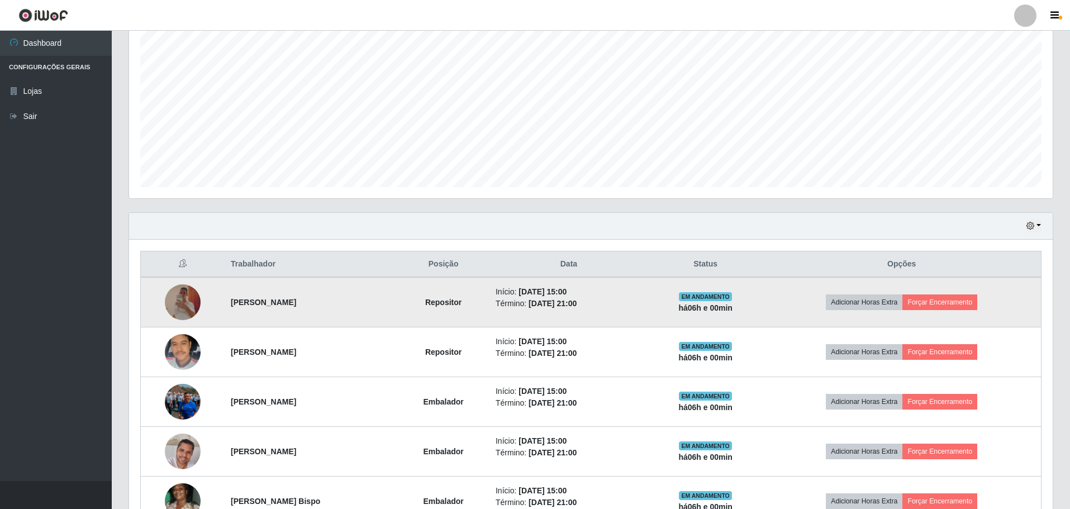
scroll to position [258, 0]
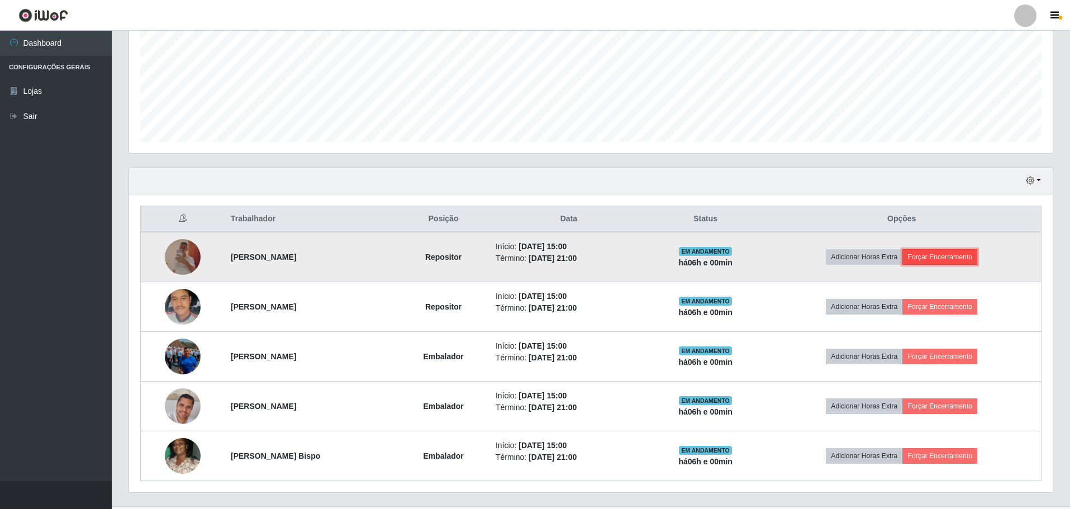
click at [930, 255] on button "Forçar Encerramento" at bounding box center [940, 257] width 75 height 16
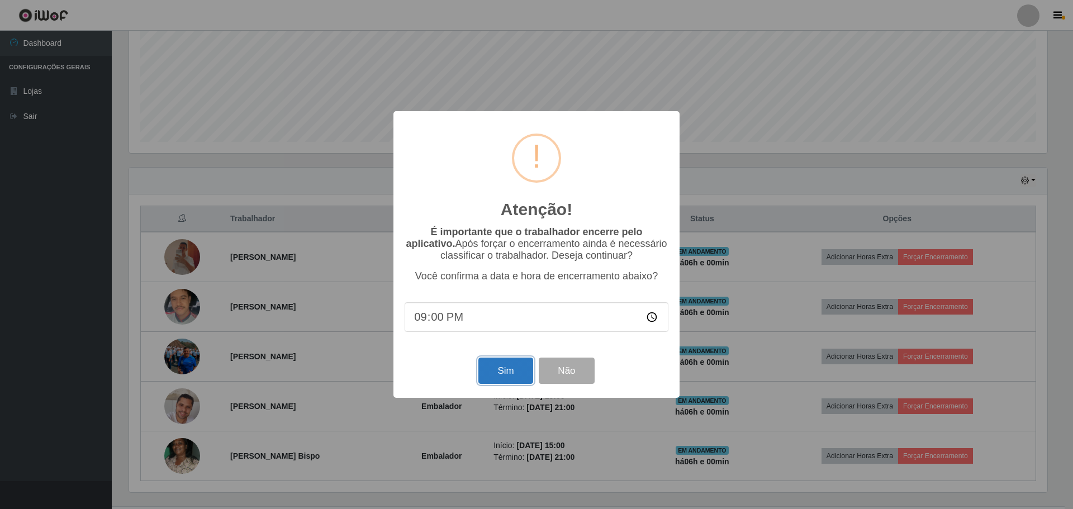
click at [490, 373] on button "Sim" at bounding box center [505, 371] width 54 height 26
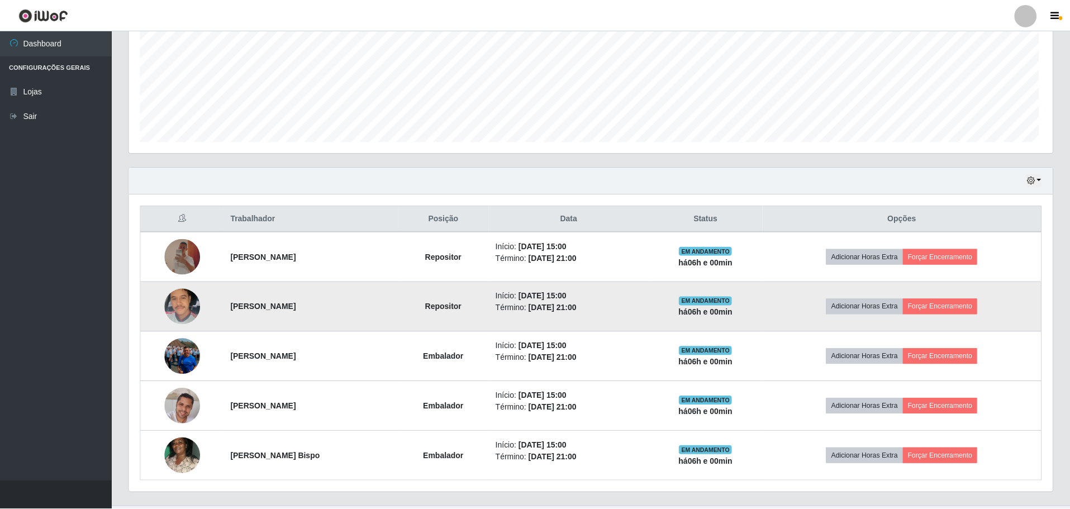
scroll to position [0, 0]
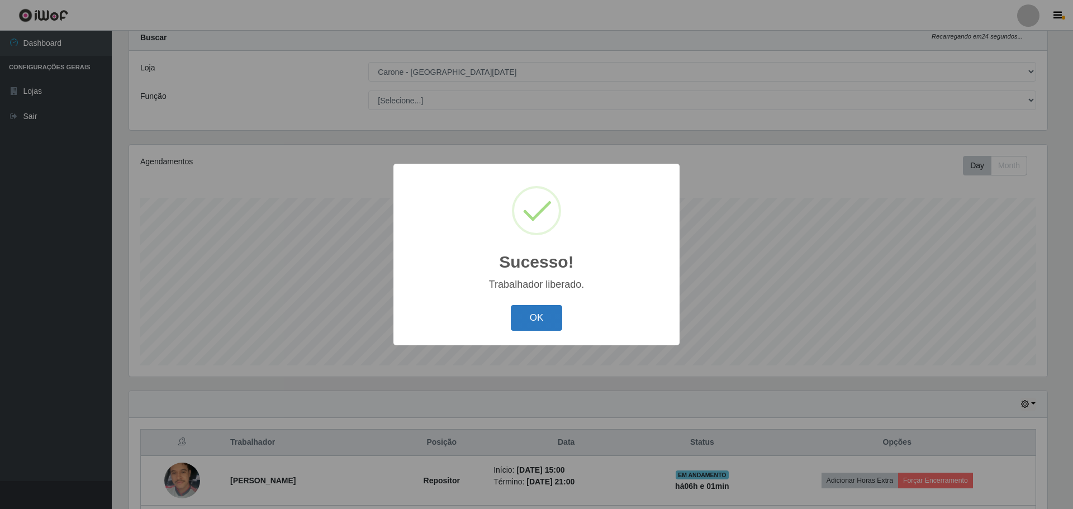
click at [514, 321] on button "OK" at bounding box center [537, 318] width 52 height 26
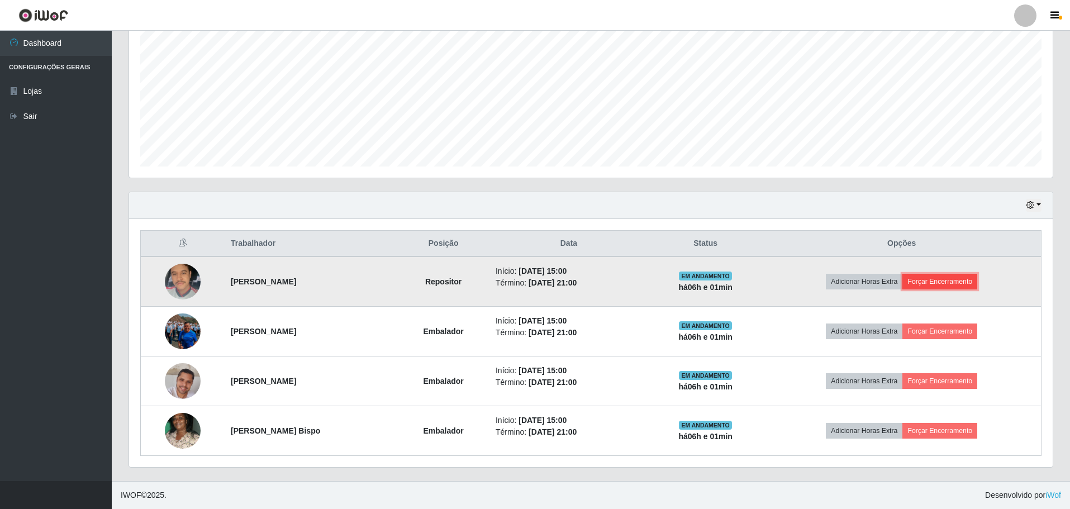
click at [960, 285] on button "Forçar Encerramento" at bounding box center [940, 282] width 75 height 16
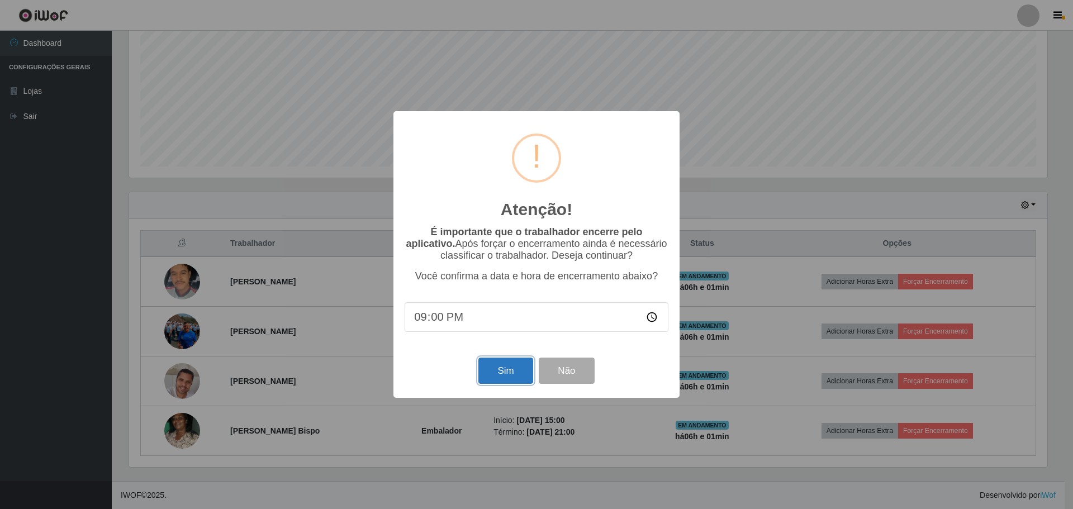
click at [503, 369] on button "Sim" at bounding box center [505, 371] width 54 height 26
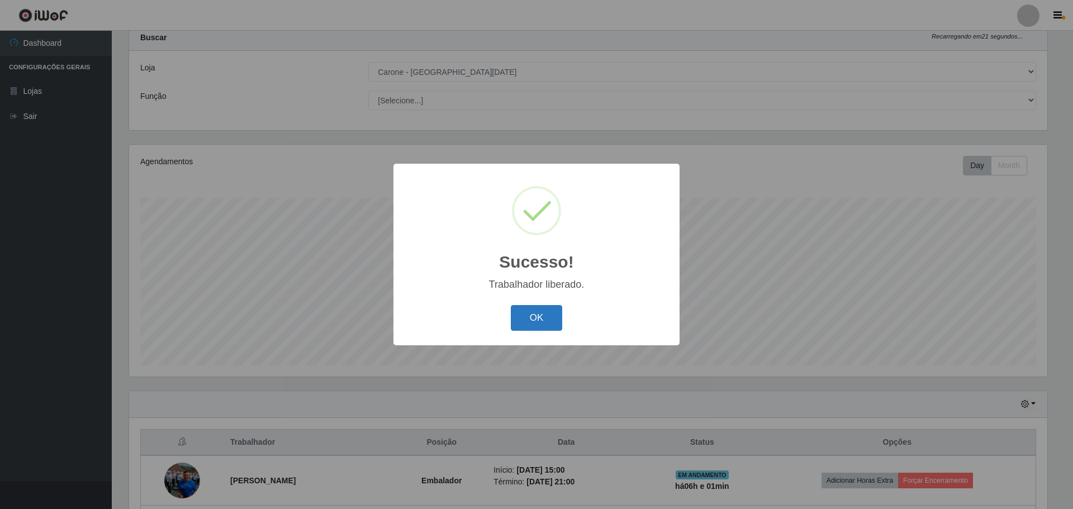
click at [530, 321] on button "OK" at bounding box center [537, 318] width 52 height 26
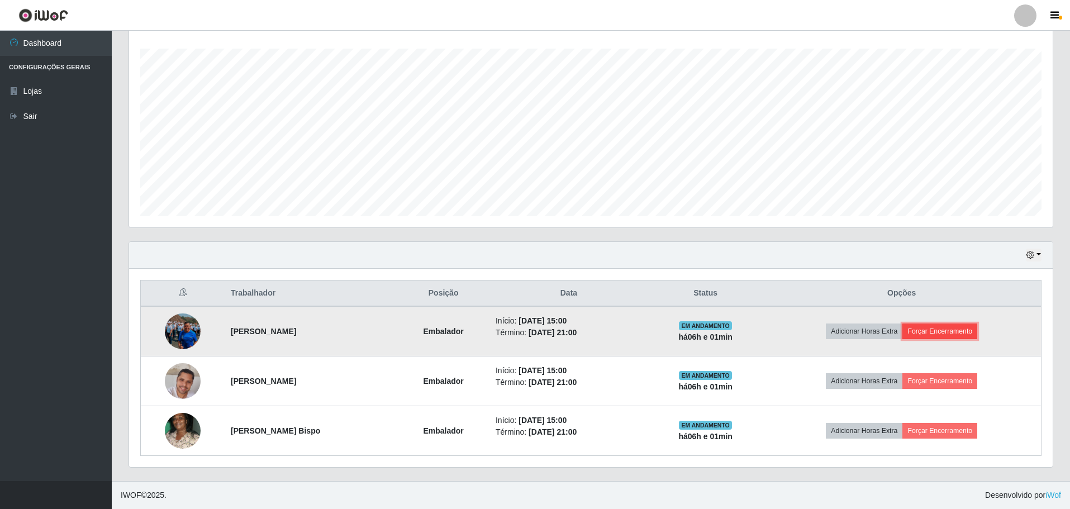
click at [933, 331] on button "Forçar Encerramento" at bounding box center [940, 332] width 75 height 16
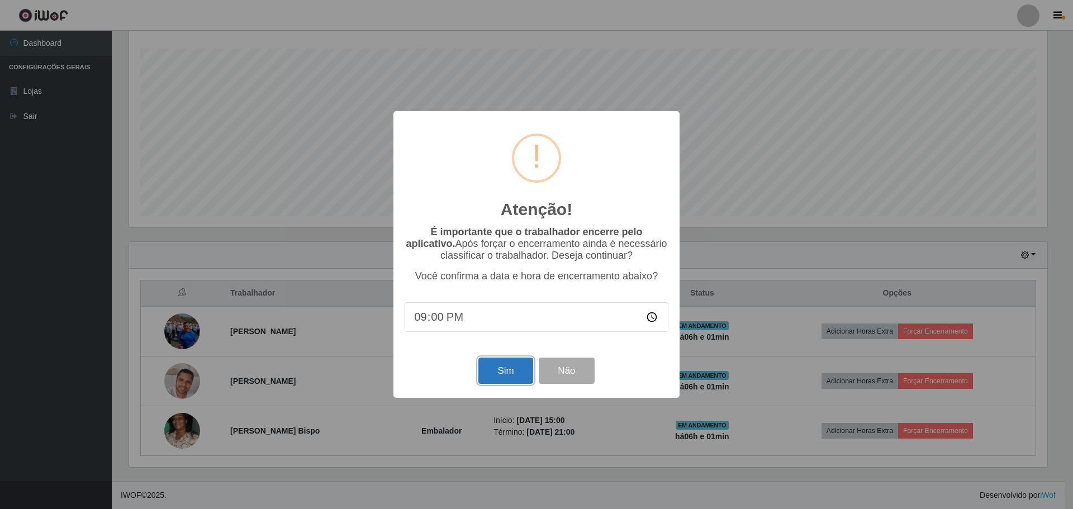
click at [512, 372] on button "Sim" at bounding box center [505, 371] width 54 height 26
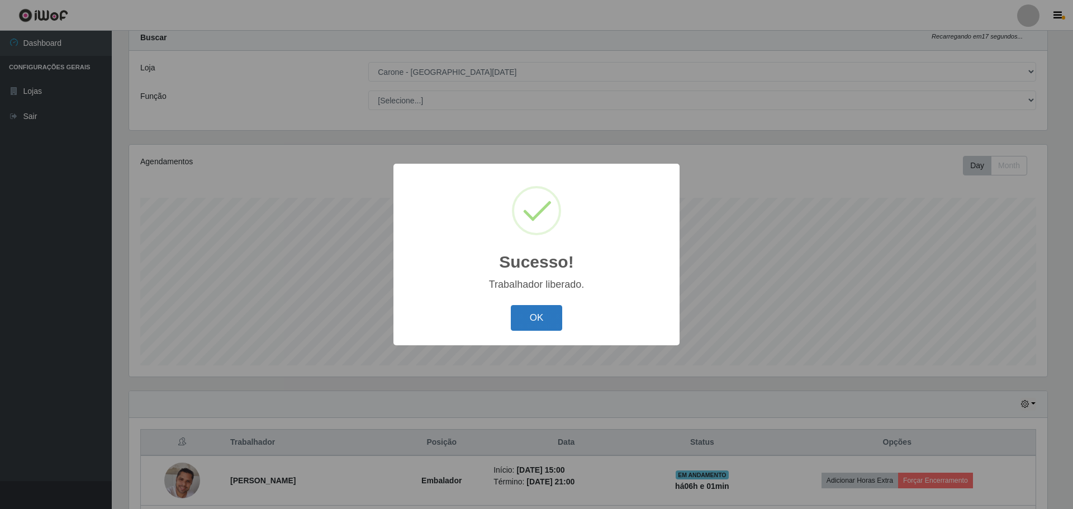
click at [541, 322] on button "OK" at bounding box center [537, 318] width 52 height 26
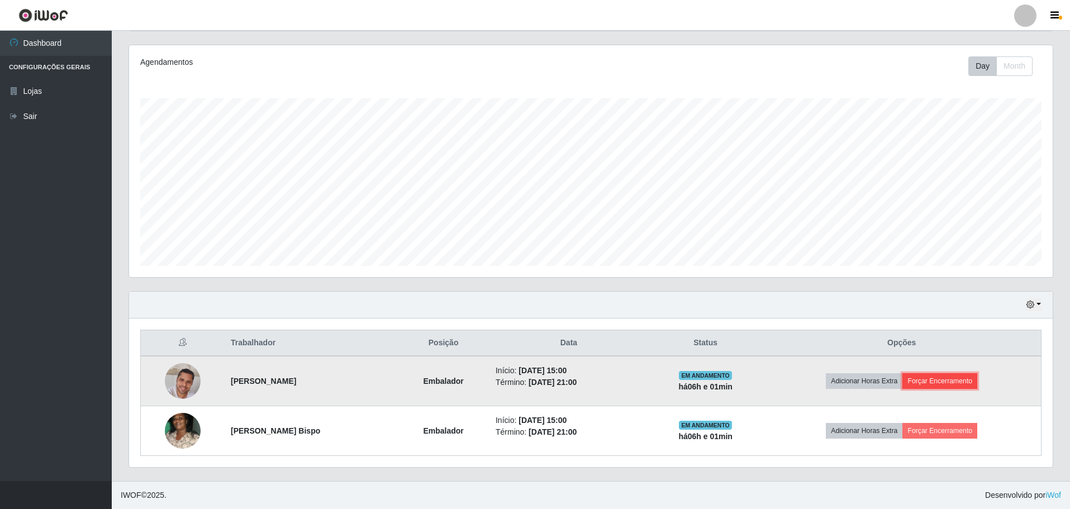
click at [952, 378] on button "Forçar Encerramento" at bounding box center [940, 381] width 75 height 16
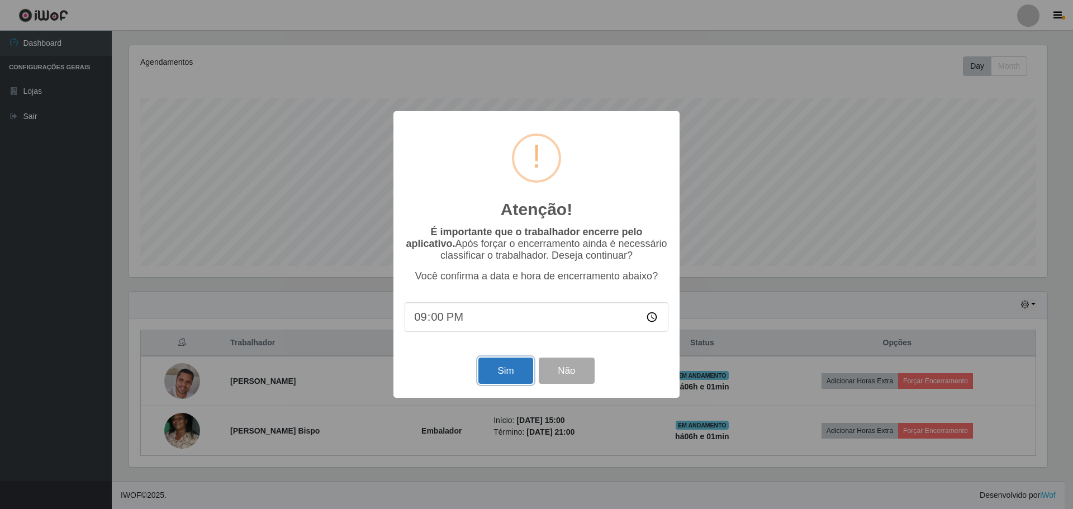
click at [499, 375] on button "Sim" at bounding box center [505, 371] width 54 height 26
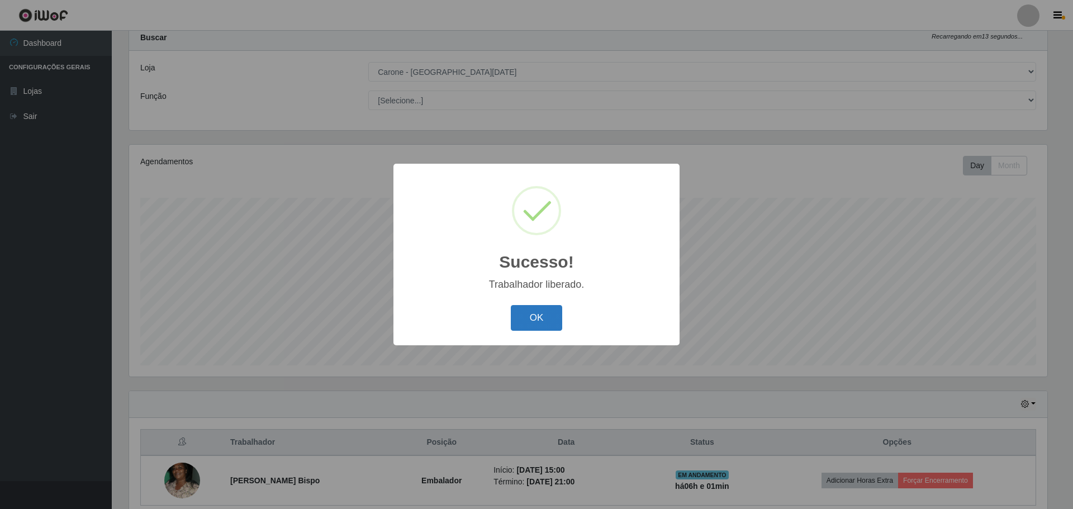
click at [538, 314] on button "OK" at bounding box center [537, 318] width 52 height 26
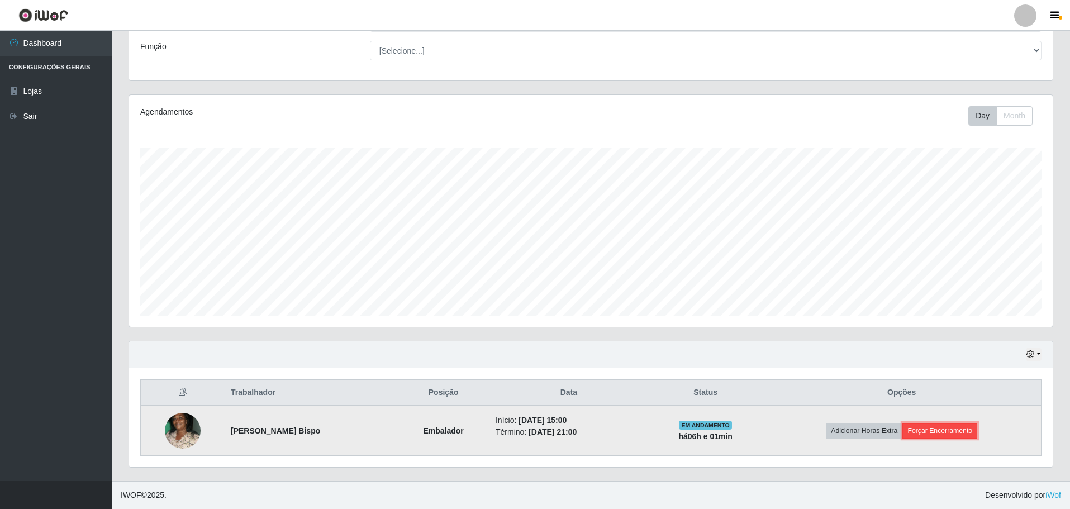
click at [939, 427] on button "Forçar Encerramento" at bounding box center [940, 431] width 75 height 16
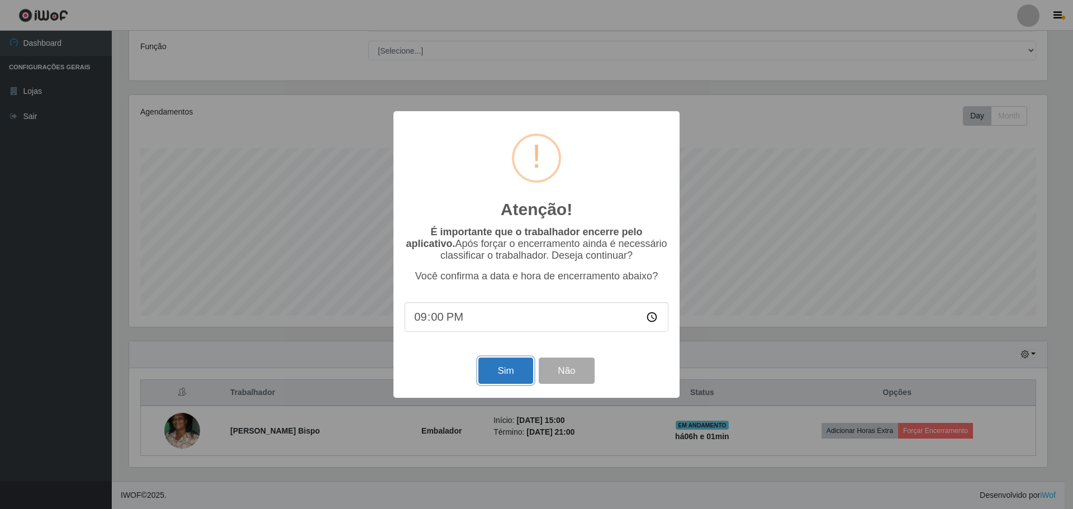
click at [507, 371] on button "Sim" at bounding box center [505, 371] width 54 height 26
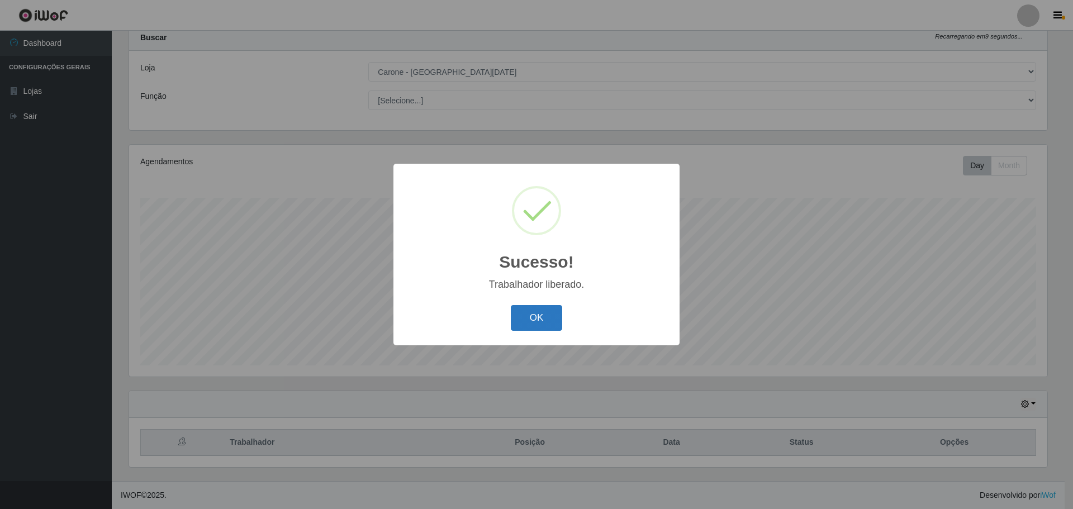
click at [517, 327] on button "OK" at bounding box center [537, 318] width 52 height 26
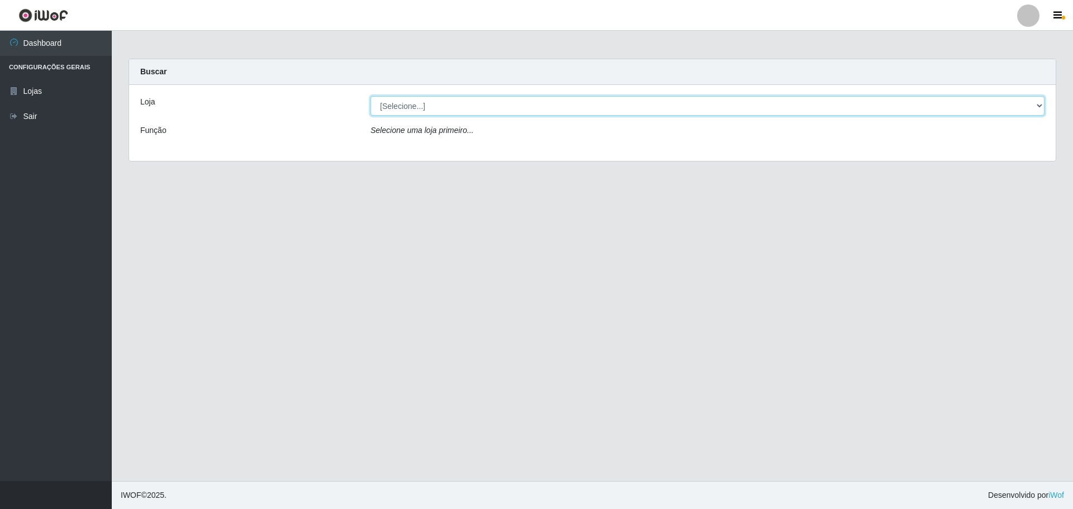
click at [468, 103] on select "[Selecione...] Carone - Santa Lucia" at bounding box center [708, 106] width 674 height 20
select select "527"
click at [371, 96] on select "[Selecione...] Carone - Santa Lucia" at bounding box center [708, 106] width 674 height 20
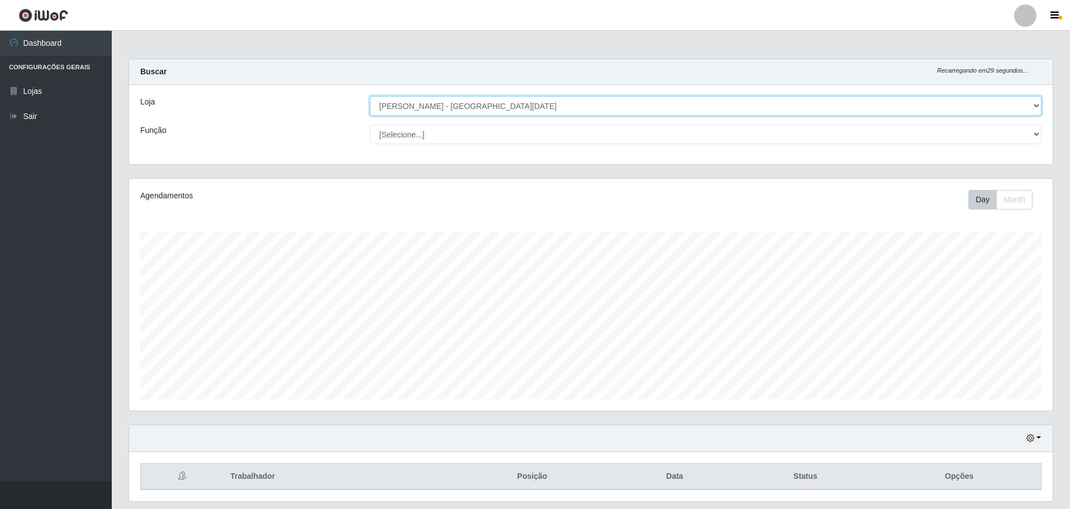
scroll to position [34, 0]
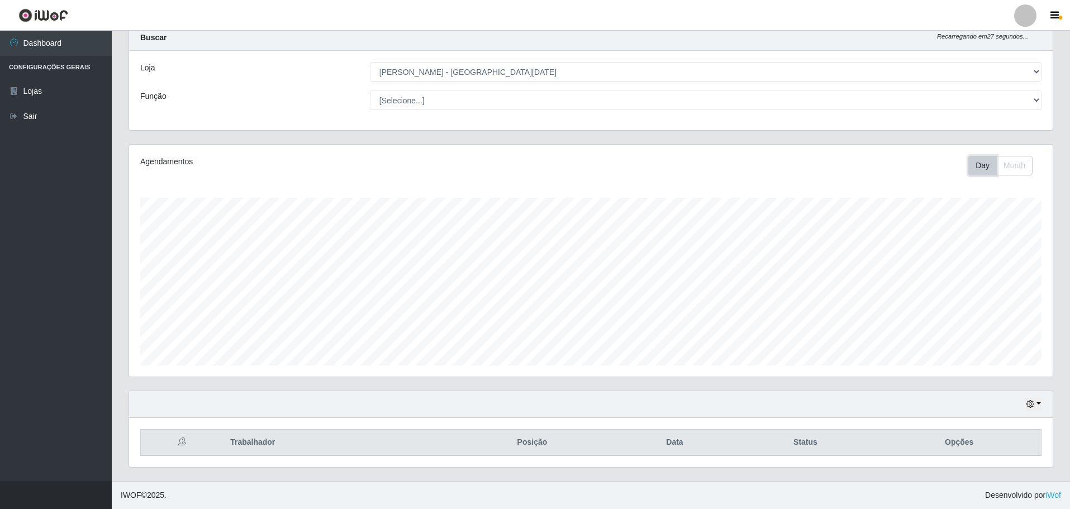
click at [979, 166] on button "Day" at bounding box center [983, 166] width 29 height 20
click at [1033, 102] on select "[Selecione...] Embalador Embalador + Embalador ++ Repositor Repositor + Reposit…" at bounding box center [706, 101] width 672 height 20
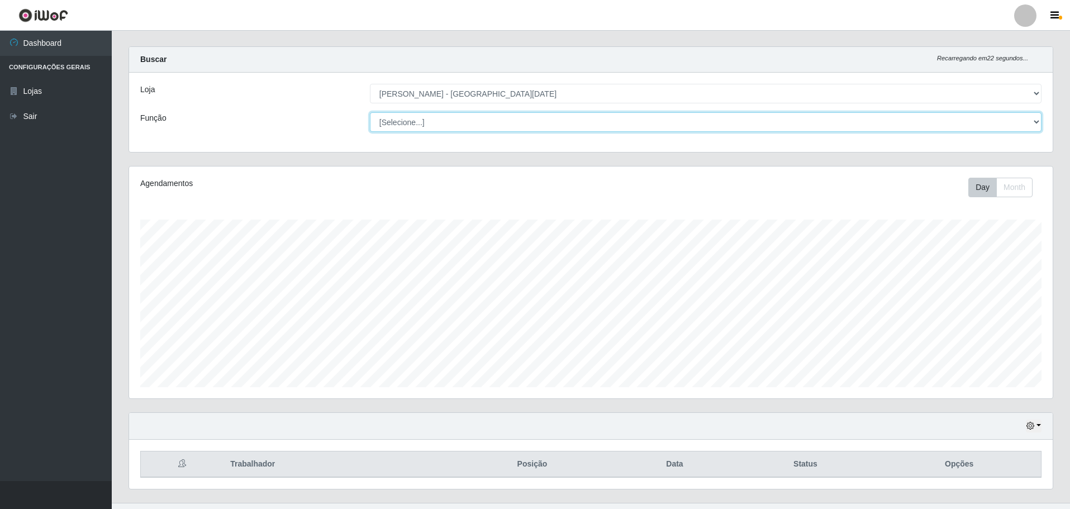
scroll to position [0, 0]
